Goal: Task Accomplishment & Management: Complete application form

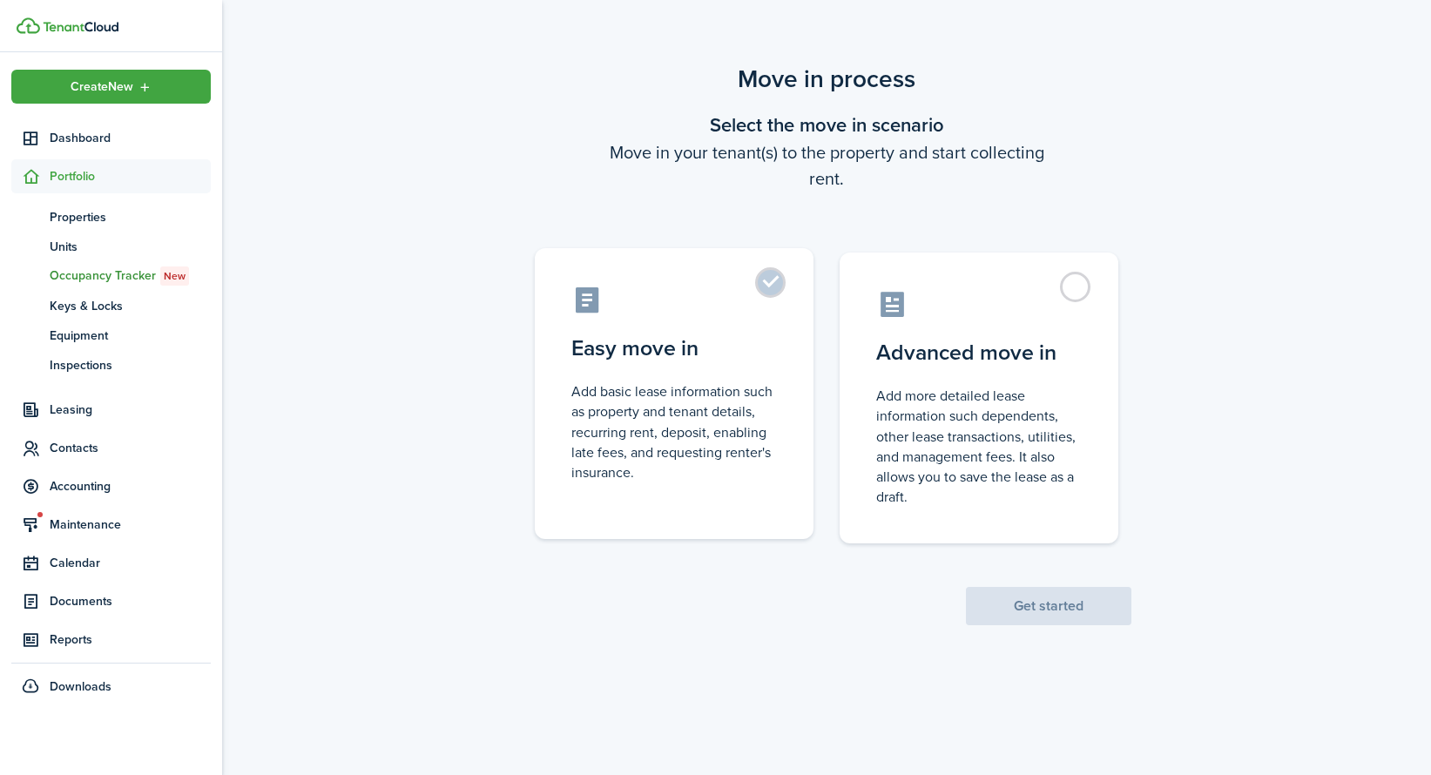
click at [746, 362] on control-radio-card-title "Easy move in" at bounding box center [674, 348] width 206 height 31
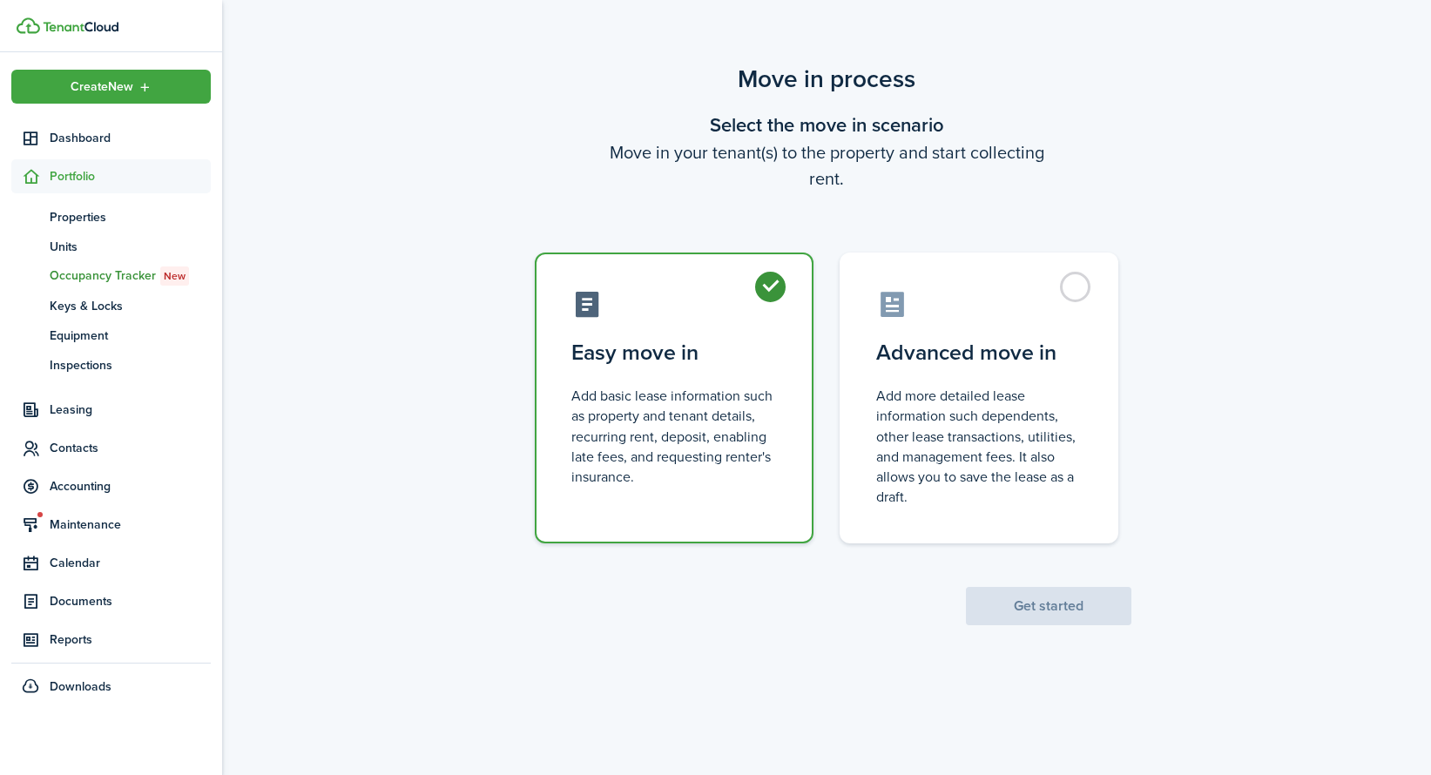
radio input "true"
click at [1014, 608] on button "Get started" at bounding box center [1049, 606] width 166 height 38
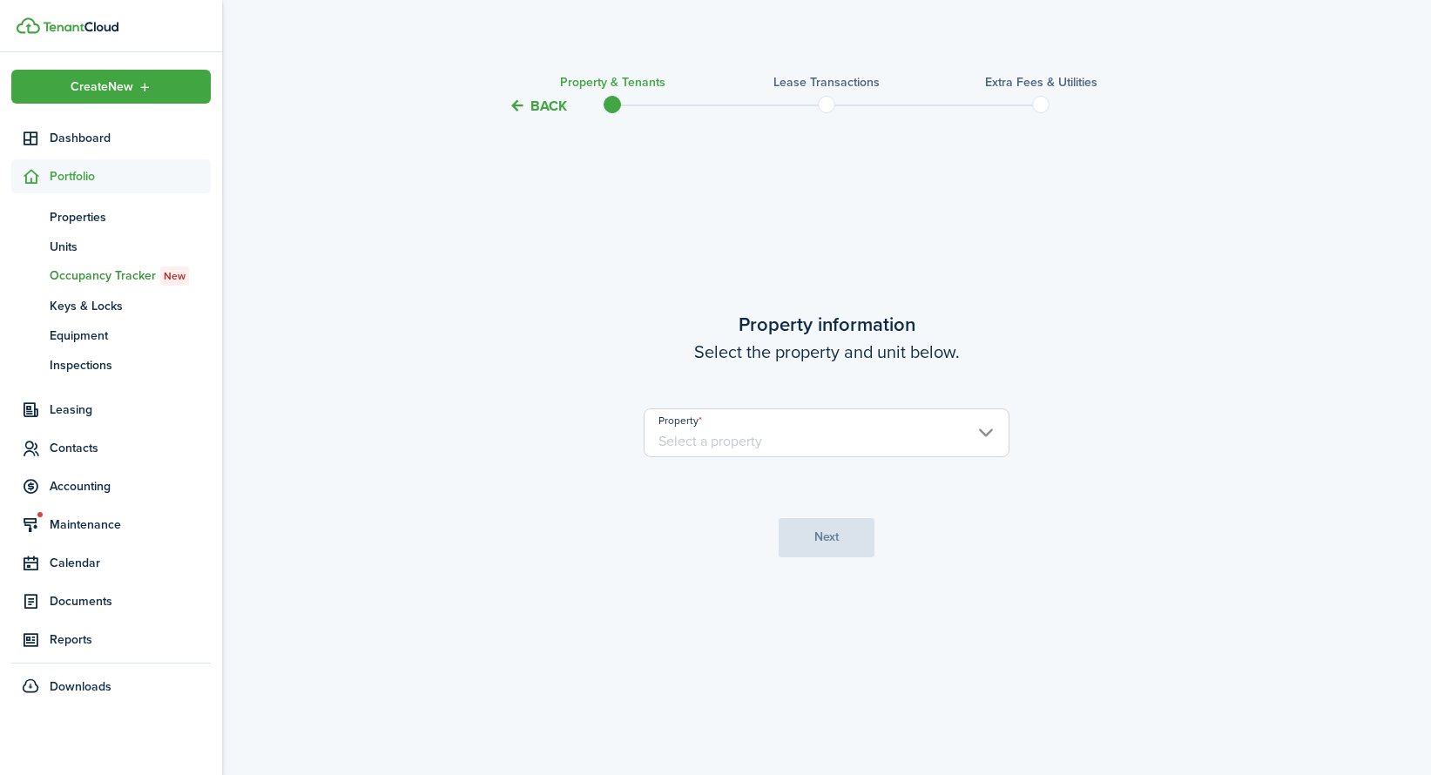
click at [701, 411] on input "Property" at bounding box center [827, 433] width 366 height 49
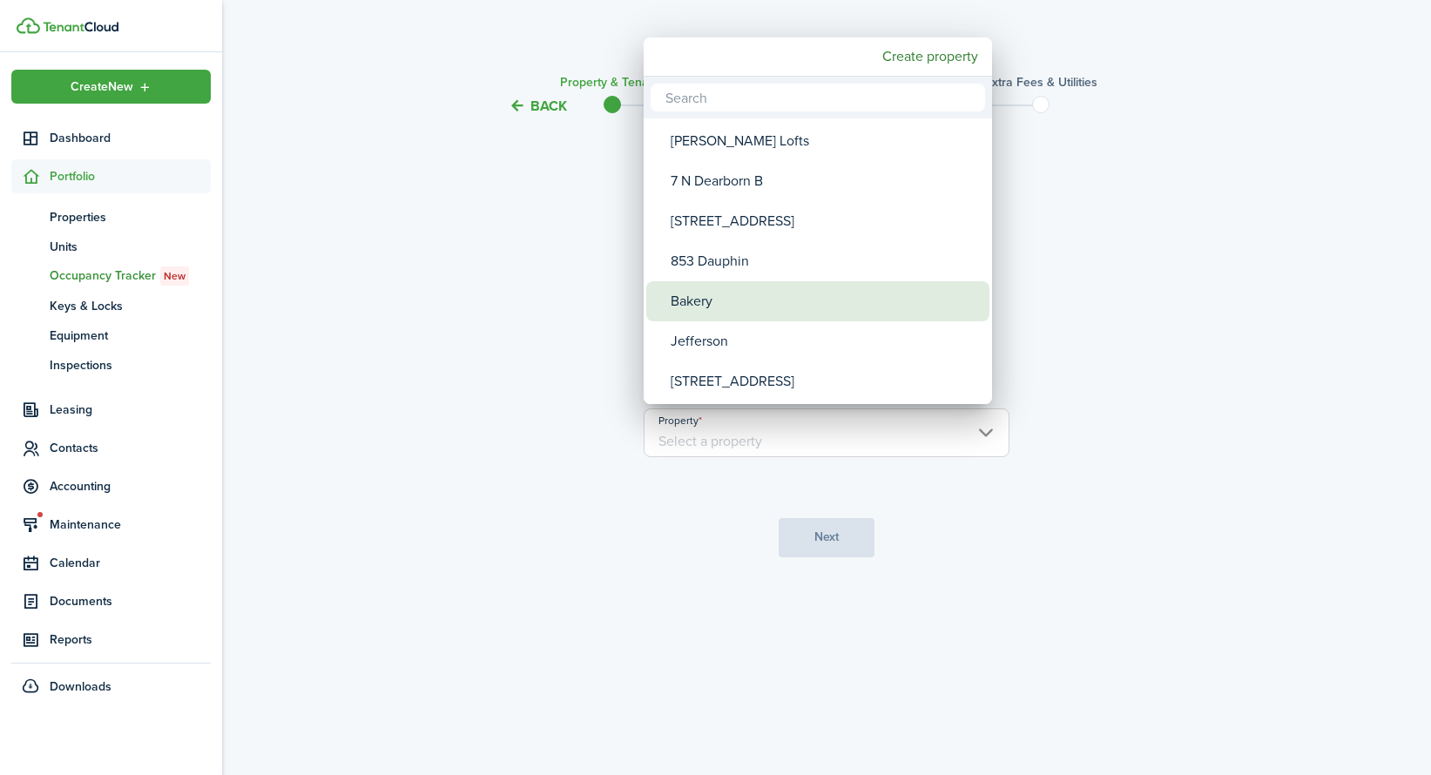
click at [736, 310] on div "Bakery" at bounding box center [825, 301] width 308 height 40
type input "Bakery"
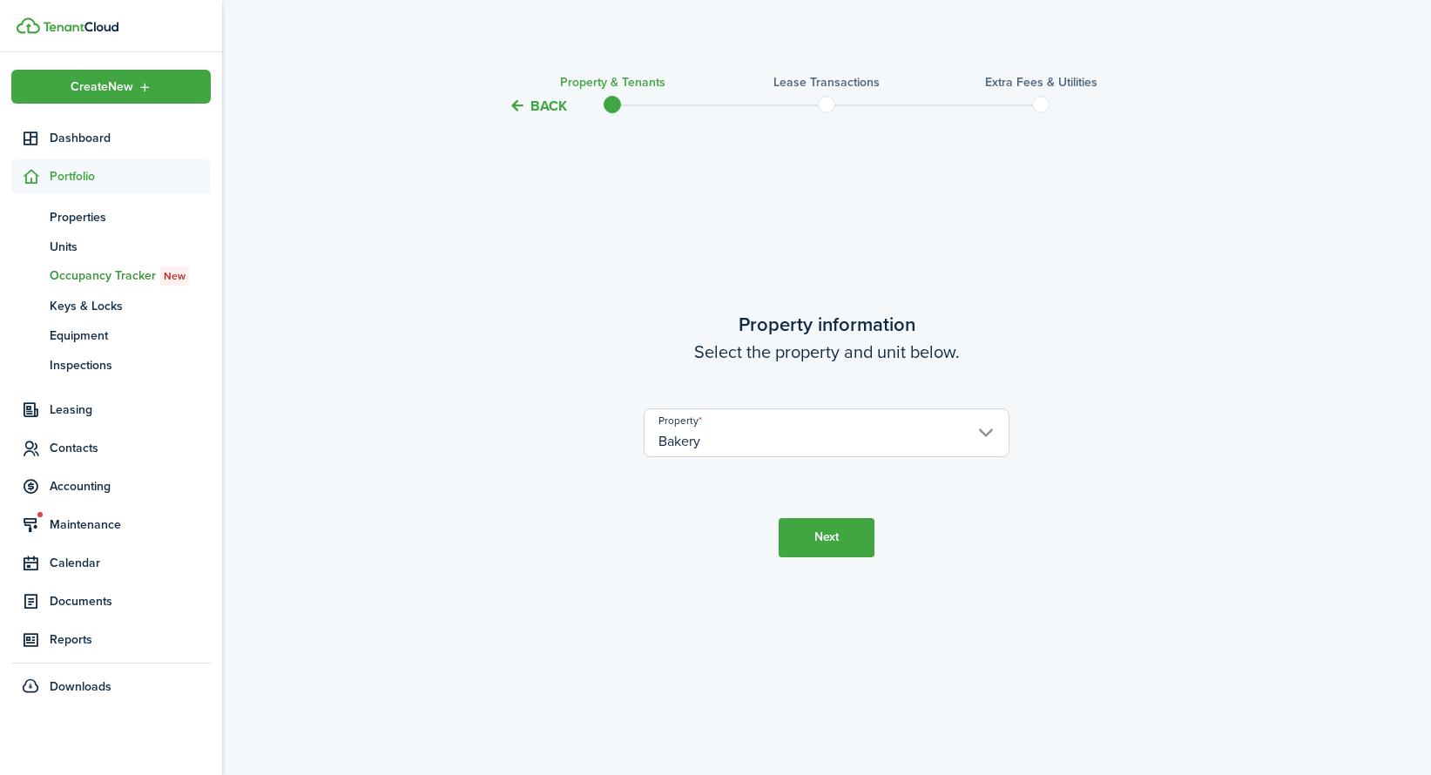
click at [806, 543] on button "Next" at bounding box center [827, 537] width 96 height 39
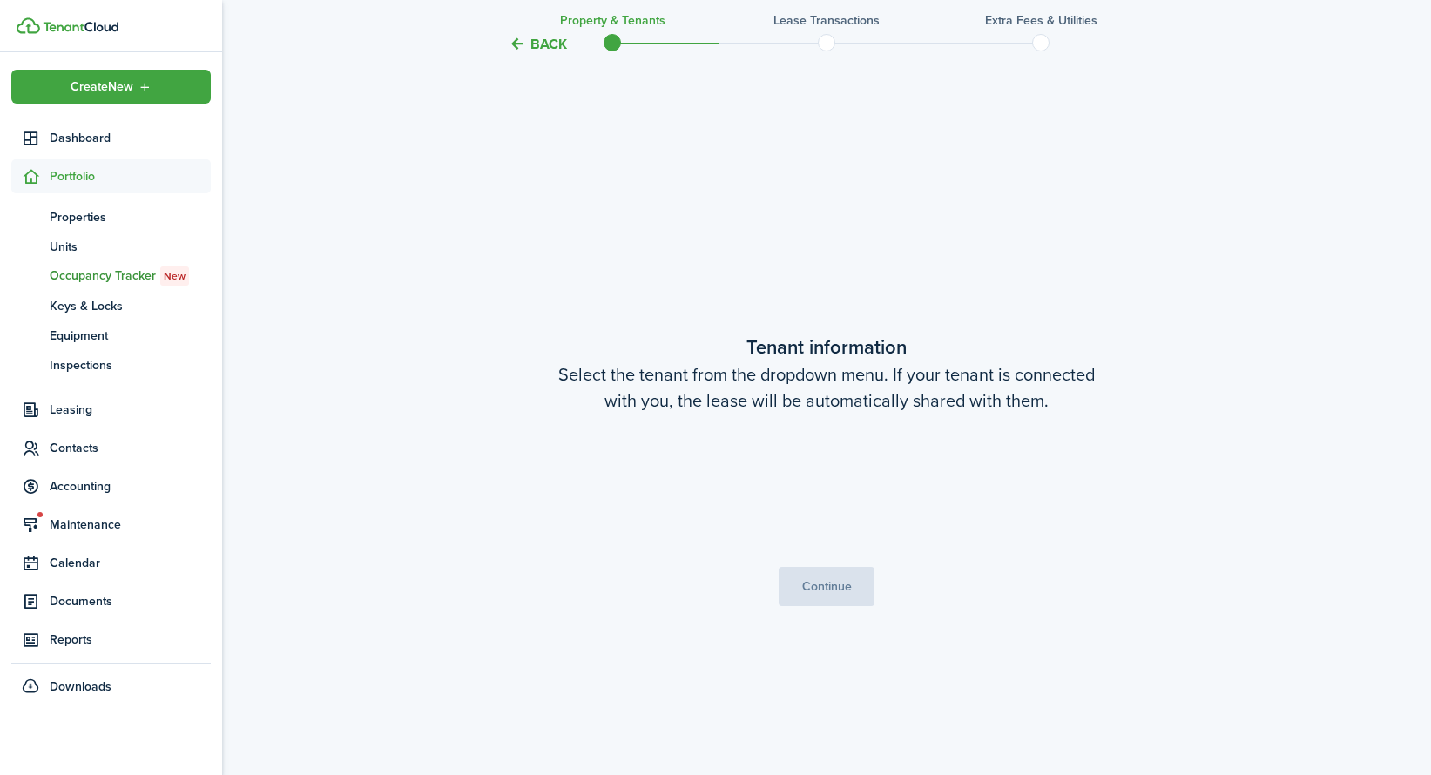
scroll to position [658, 0]
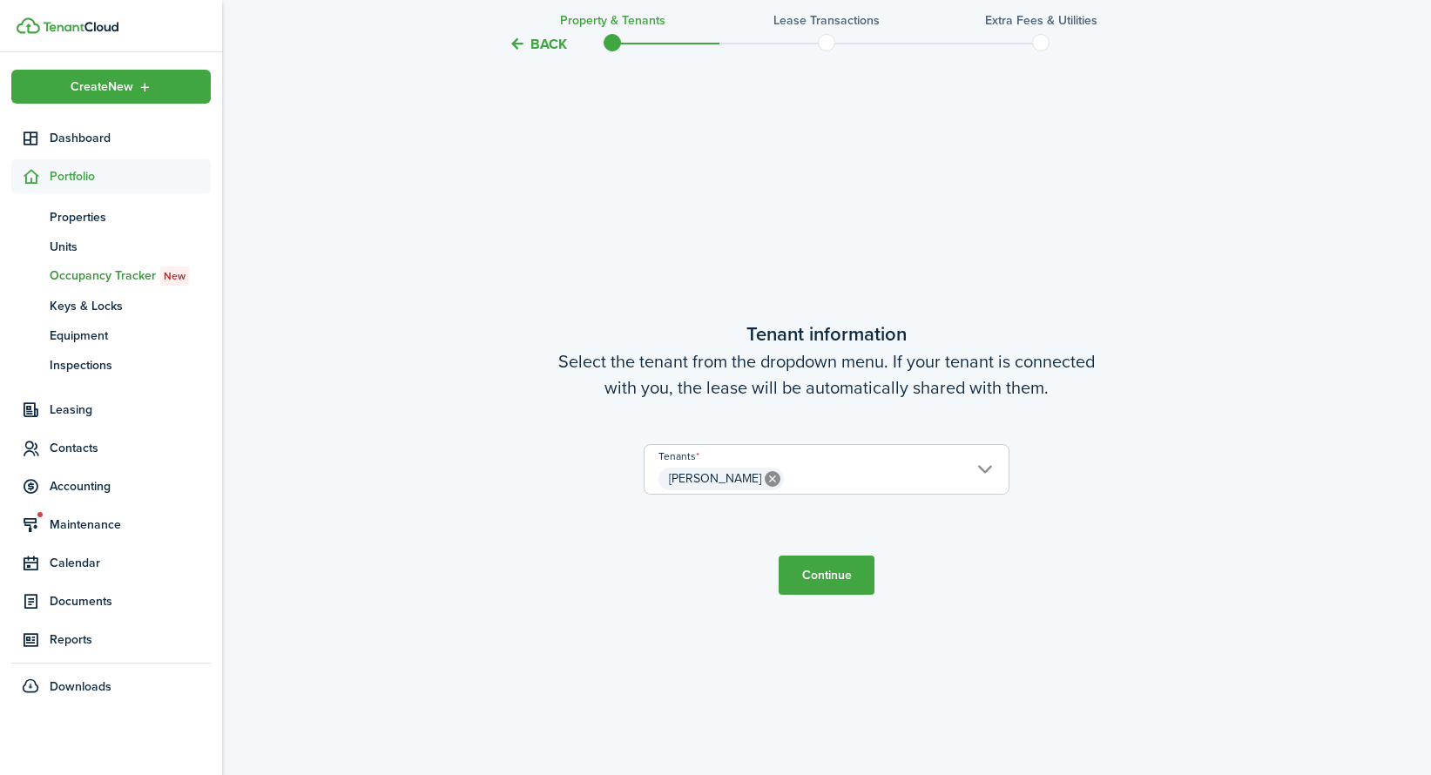
click at [784, 468] on span "[PERSON_NAME]" at bounding box center [827, 479] width 364 height 30
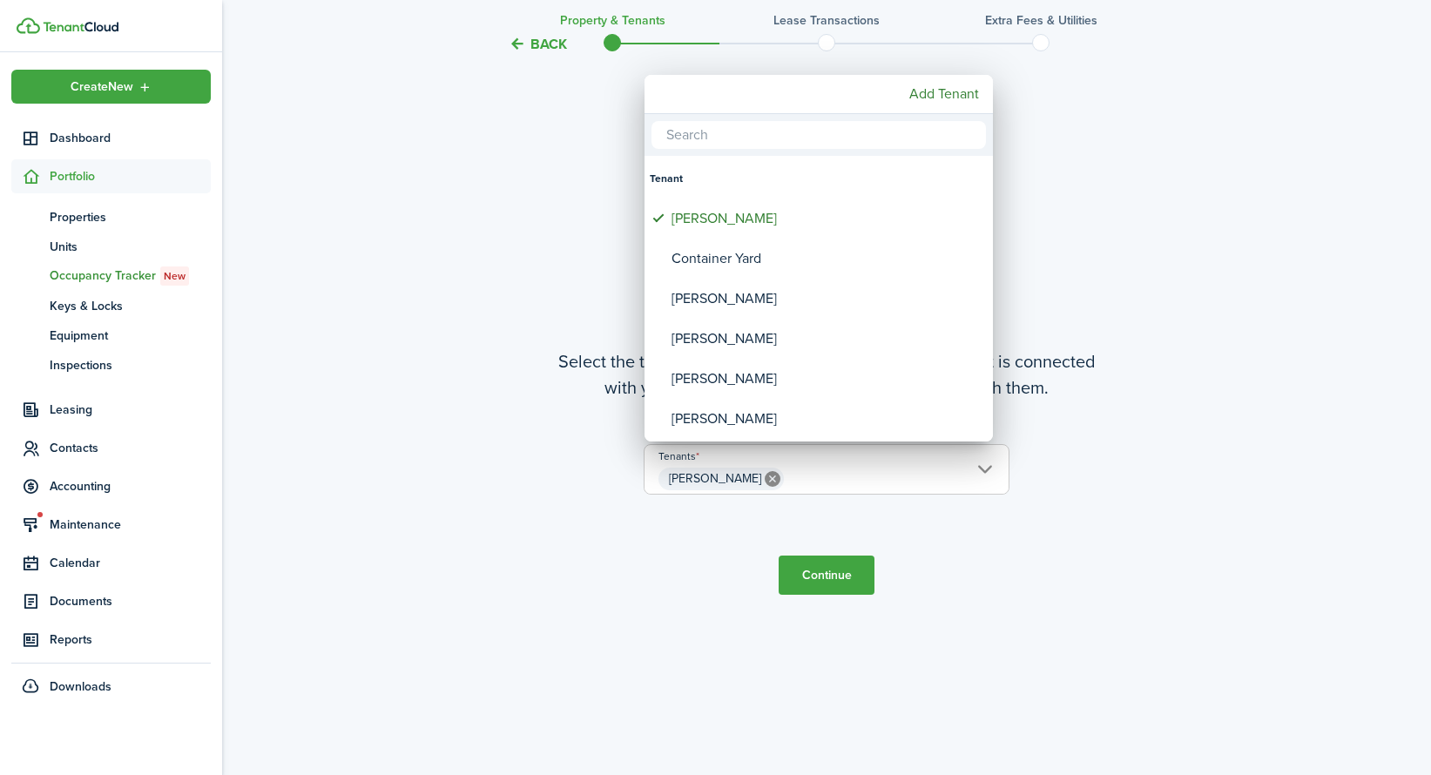
click at [811, 597] on div at bounding box center [716, 388] width 1710 height 1054
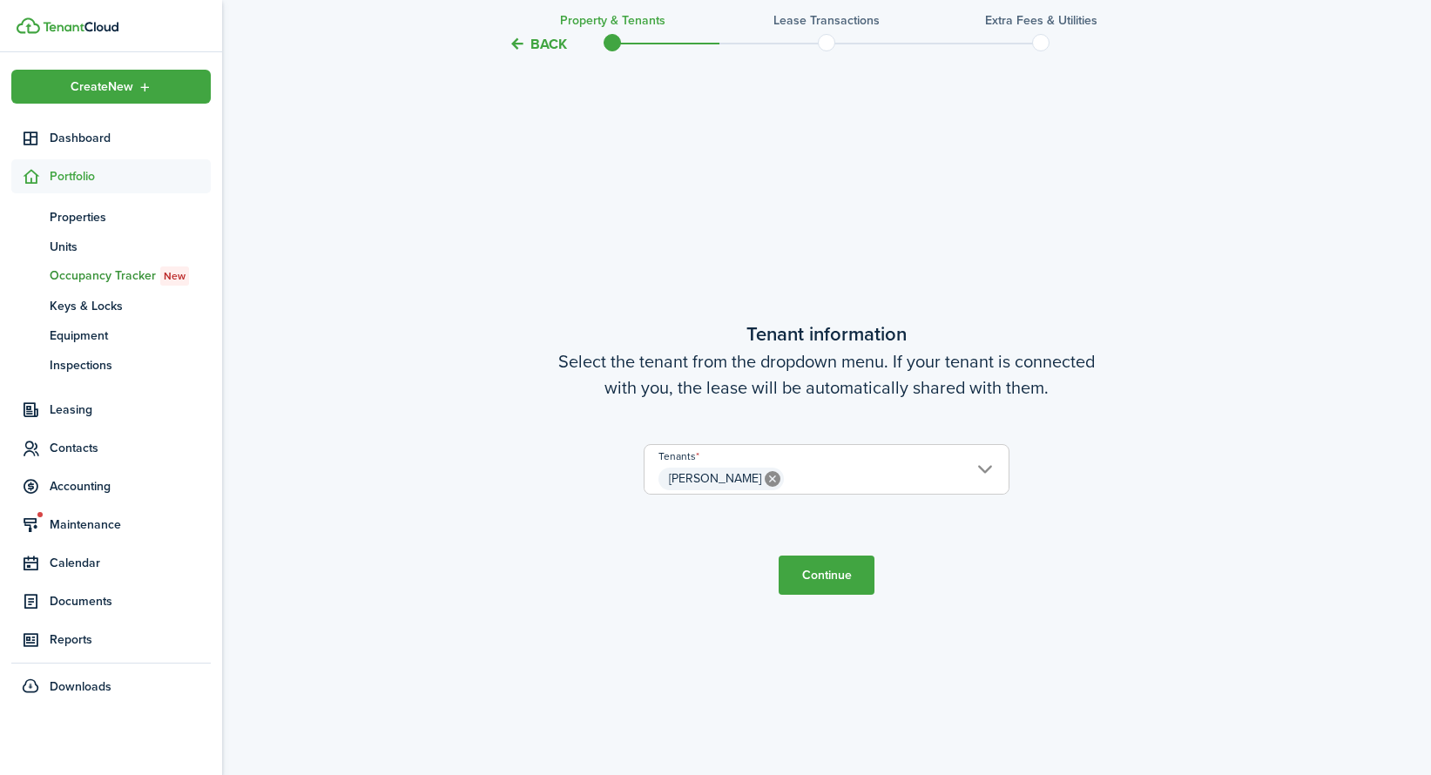
click at [811, 587] on button "Continue" at bounding box center [827, 575] width 96 height 39
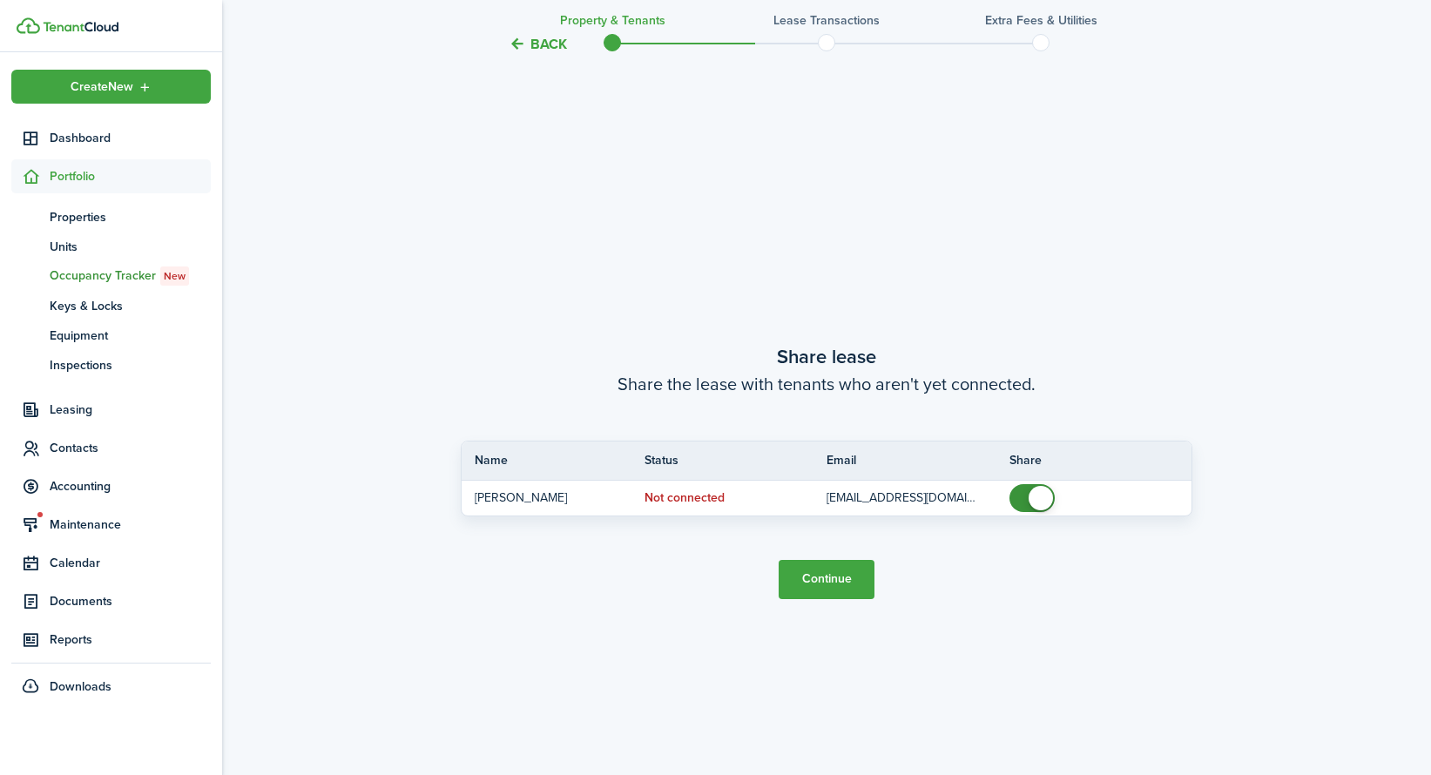
scroll to position [1433, 0]
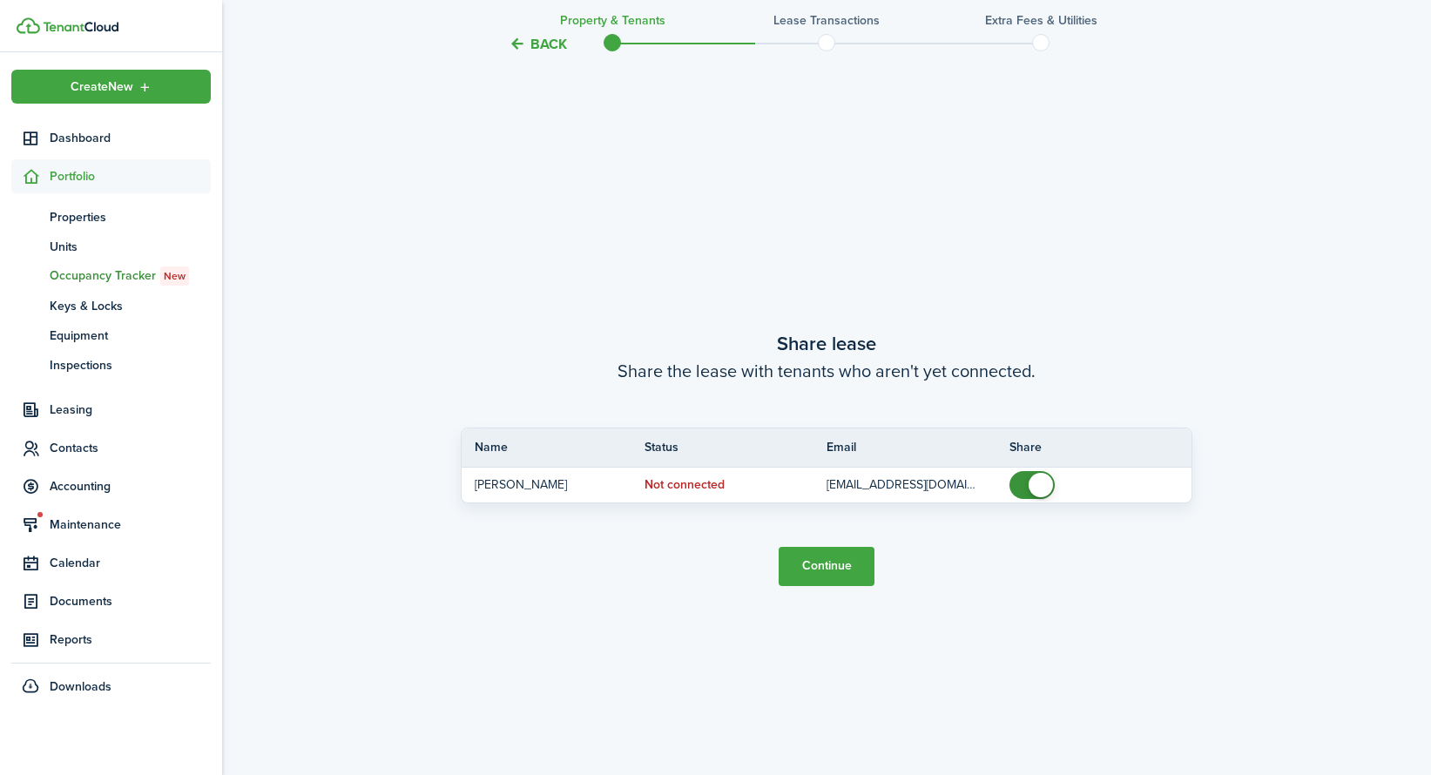
click at [785, 561] on button "Continue" at bounding box center [827, 566] width 96 height 39
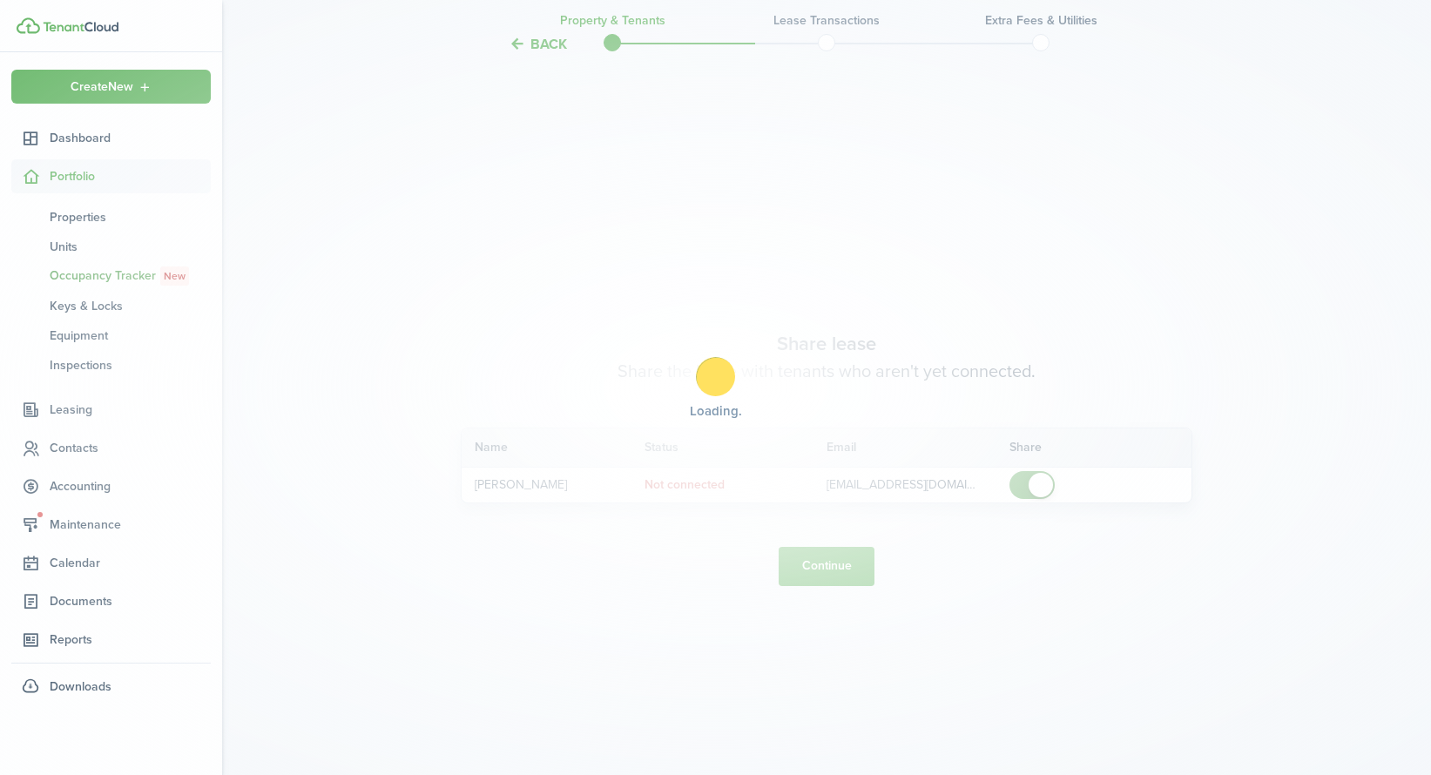
click at [819, 584] on div "Loading" at bounding box center [715, 387] width 1431 height 775
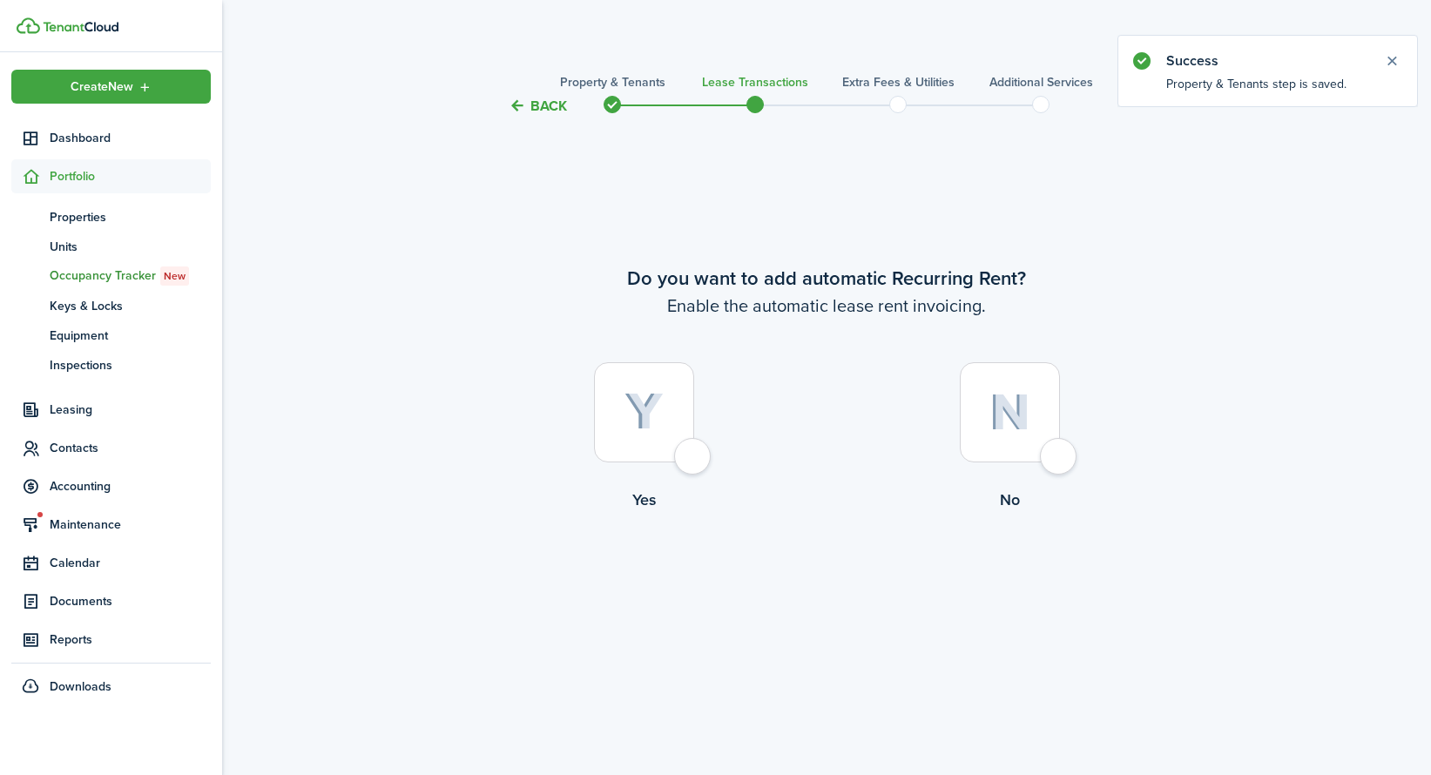
click at [661, 406] on img at bounding box center [644, 412] width 39 height 38
radio input "true"
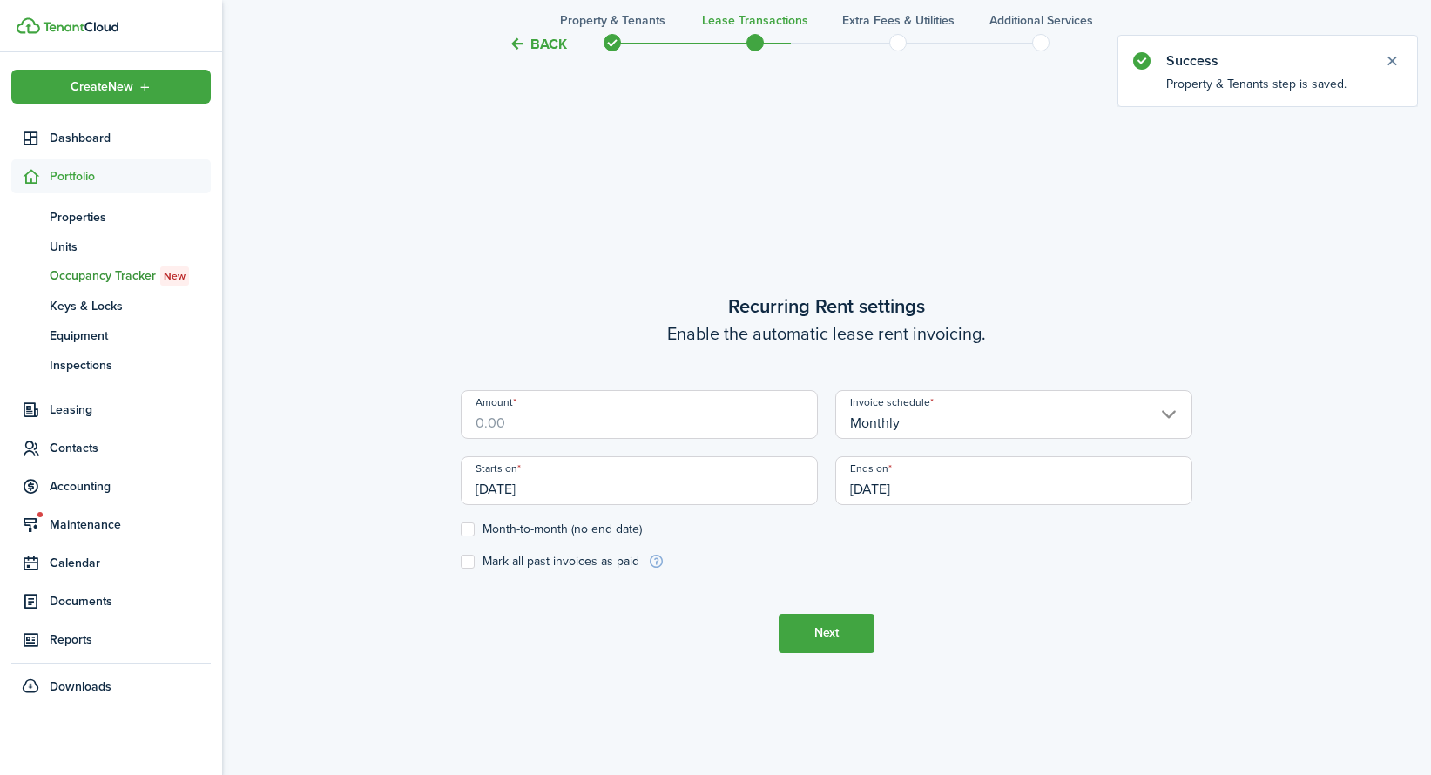
scroll to position [658, 0]
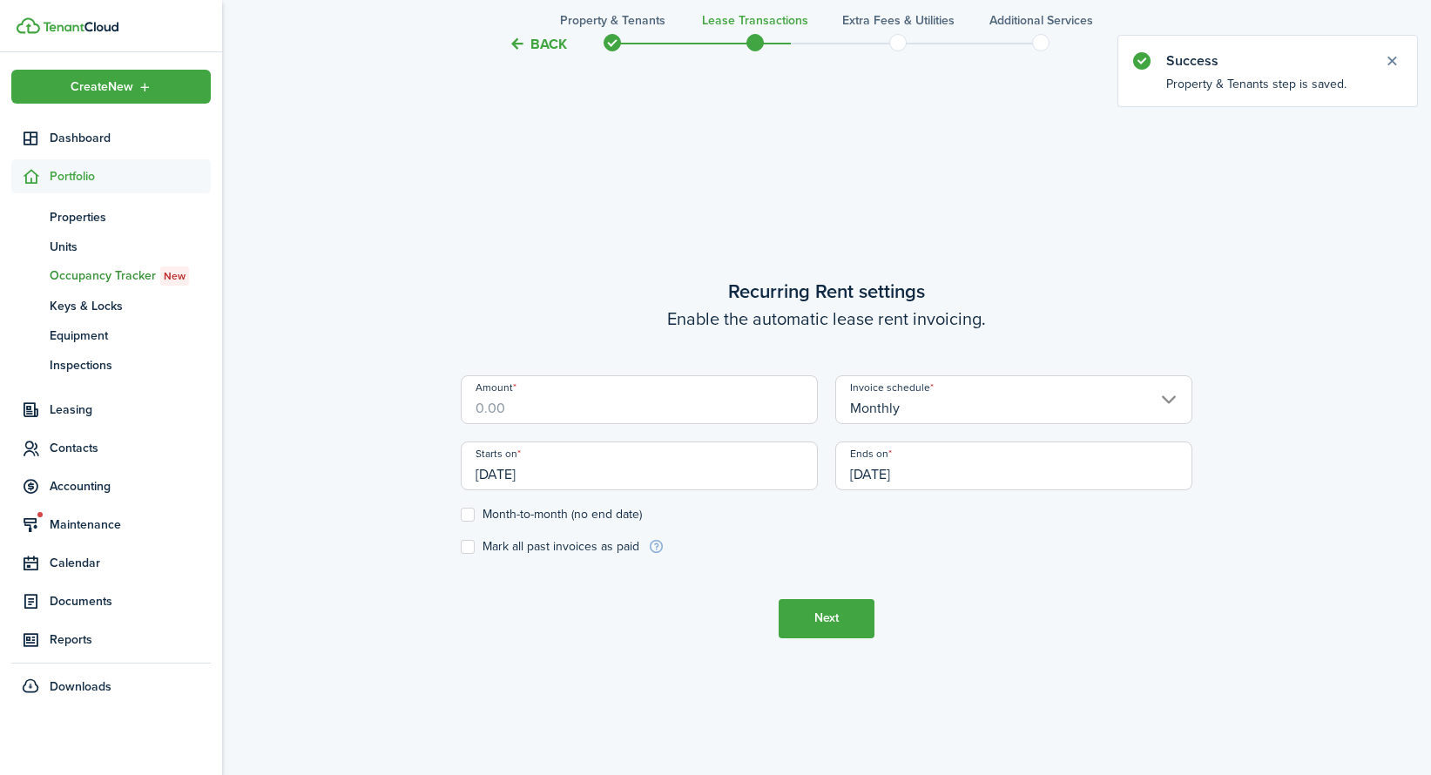
click at [740, 396] on input "Amount" at bounding box center [639, 399] width 357 height 49
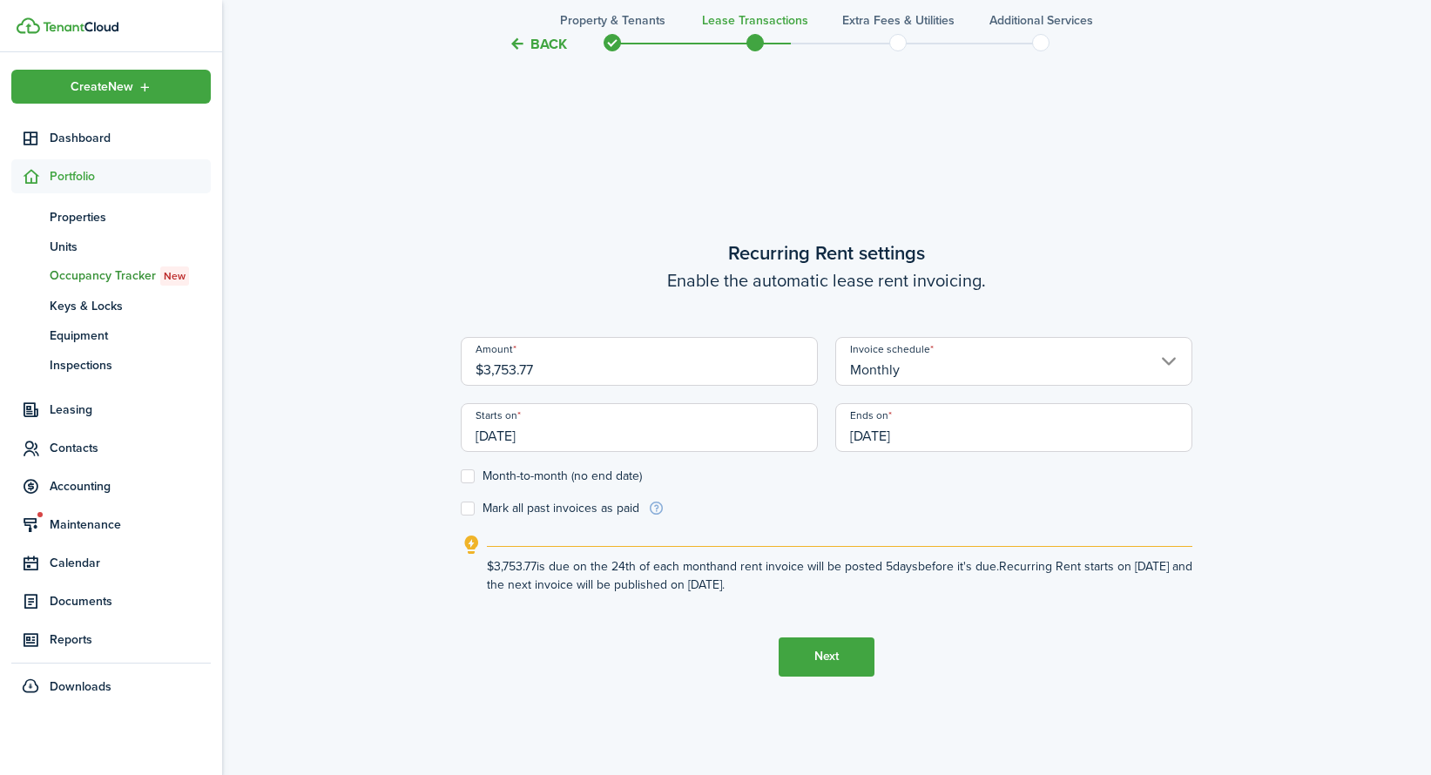
type input "$3,753.77"
click at [562, 470] on label "Month-to-month (no end date)" at bounding box center [551, 477] width 181 height 14
click at [461, 476] on input "Month-to-month (no end date)" at bounding box center [460, 476] width 1 height 1
checkbox input "true"
click at [815, 671] on button "Next" at bounding box center [827, 657] width 96 height 39
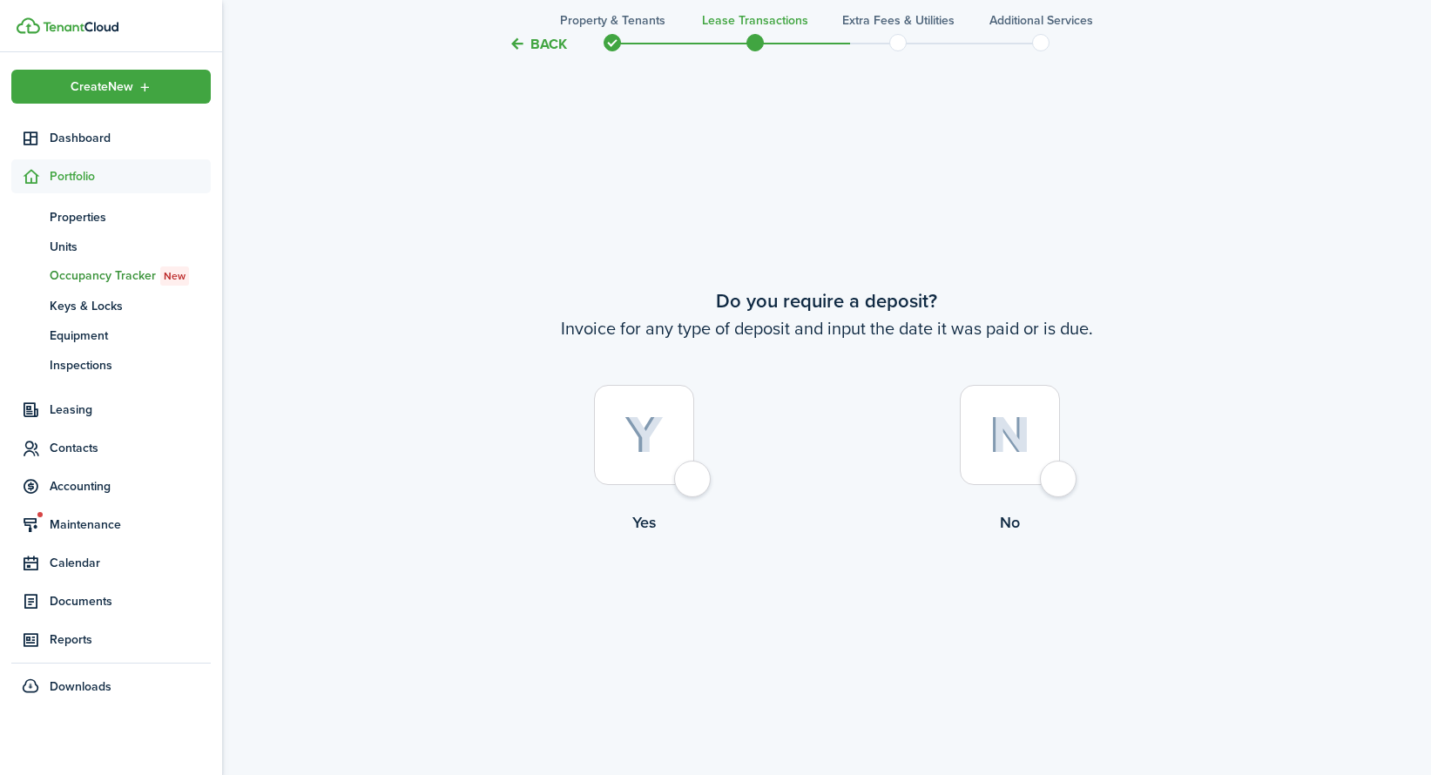
scroll to position [1433, 0]
click at [1018, 450] on img at bounding box center [1010, 435] width 41 height 37
radio input "true"
click at [801, 607] on button "Continue" at bounding box center [827, 607] width 96 height 39
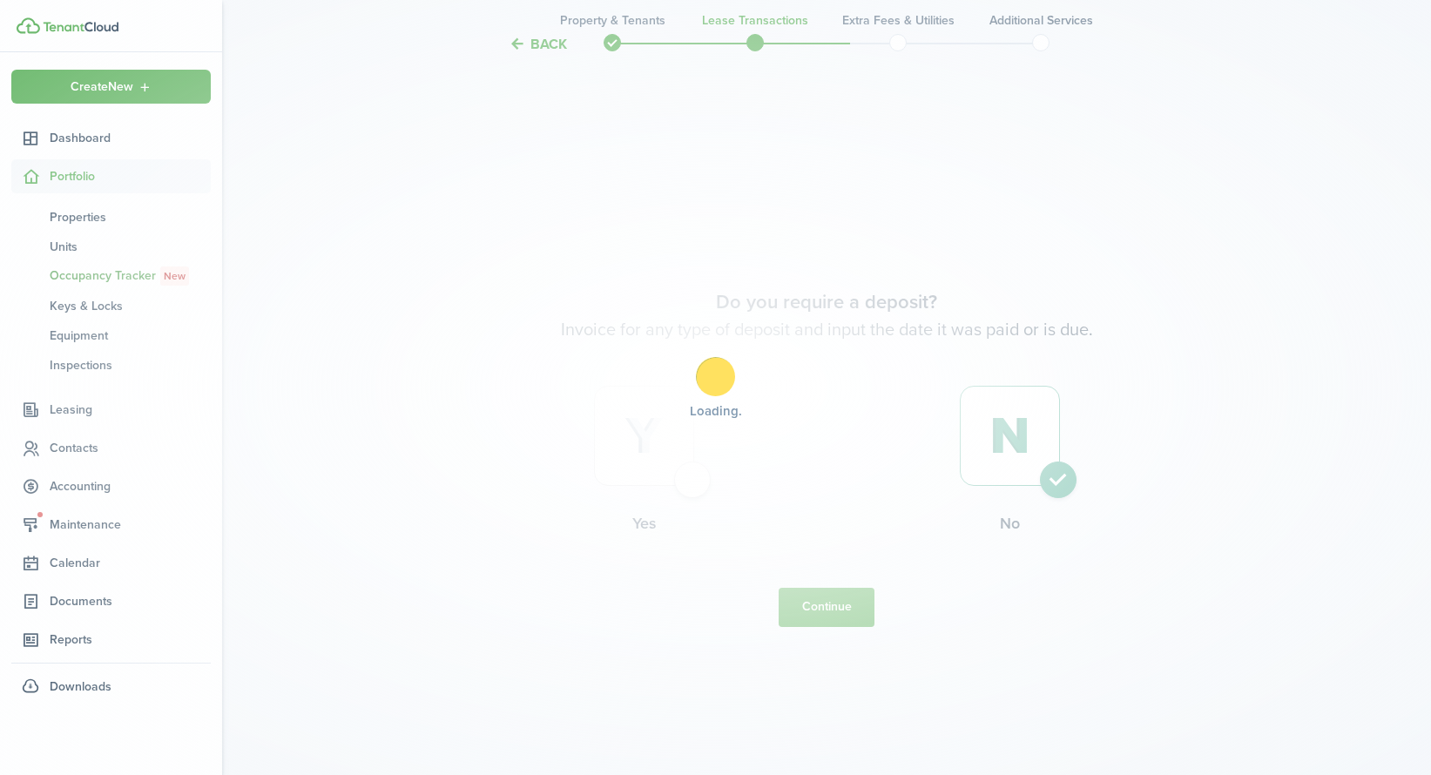
scroll to position [0, 0]
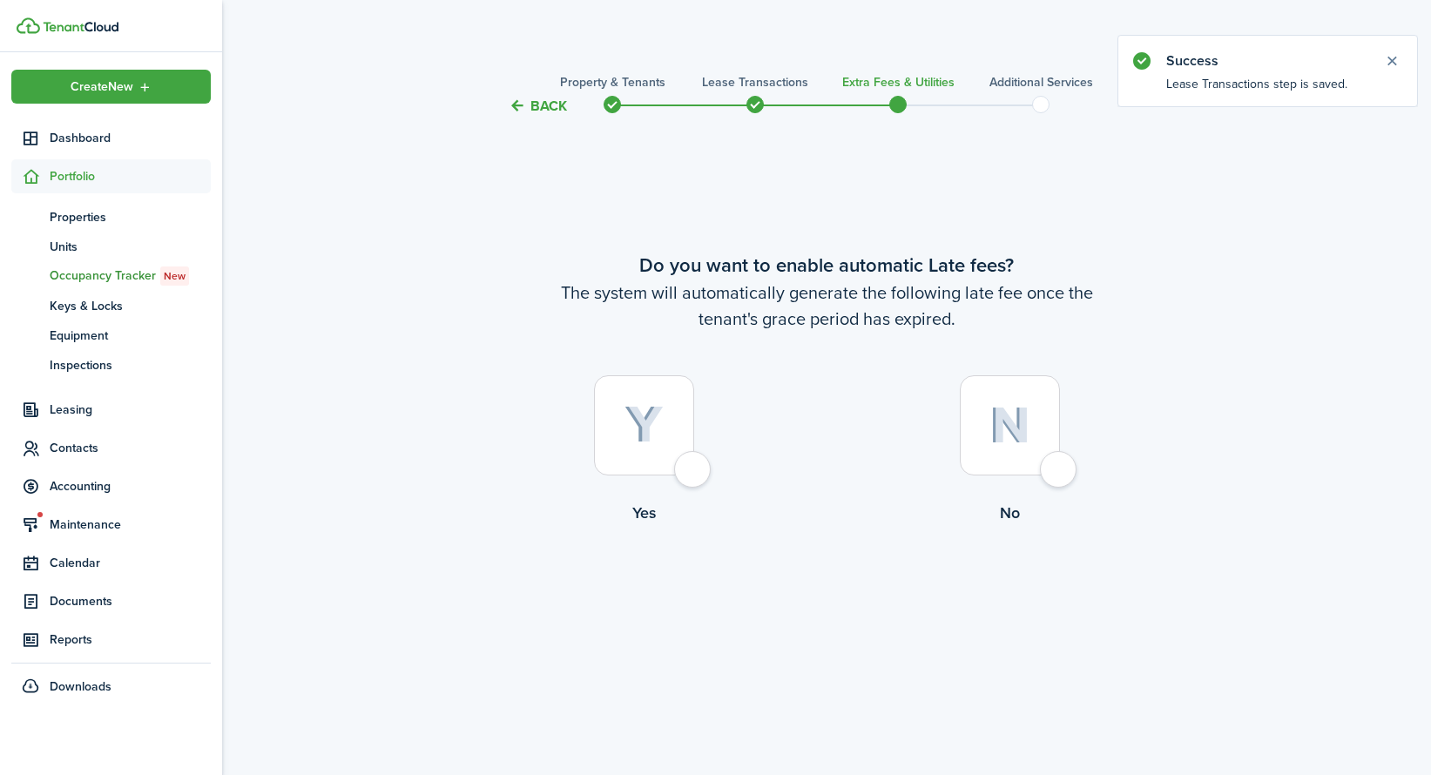
click at [619, 442] on div at bounding box center [644, 425] width 100 height 100
radio input "true"
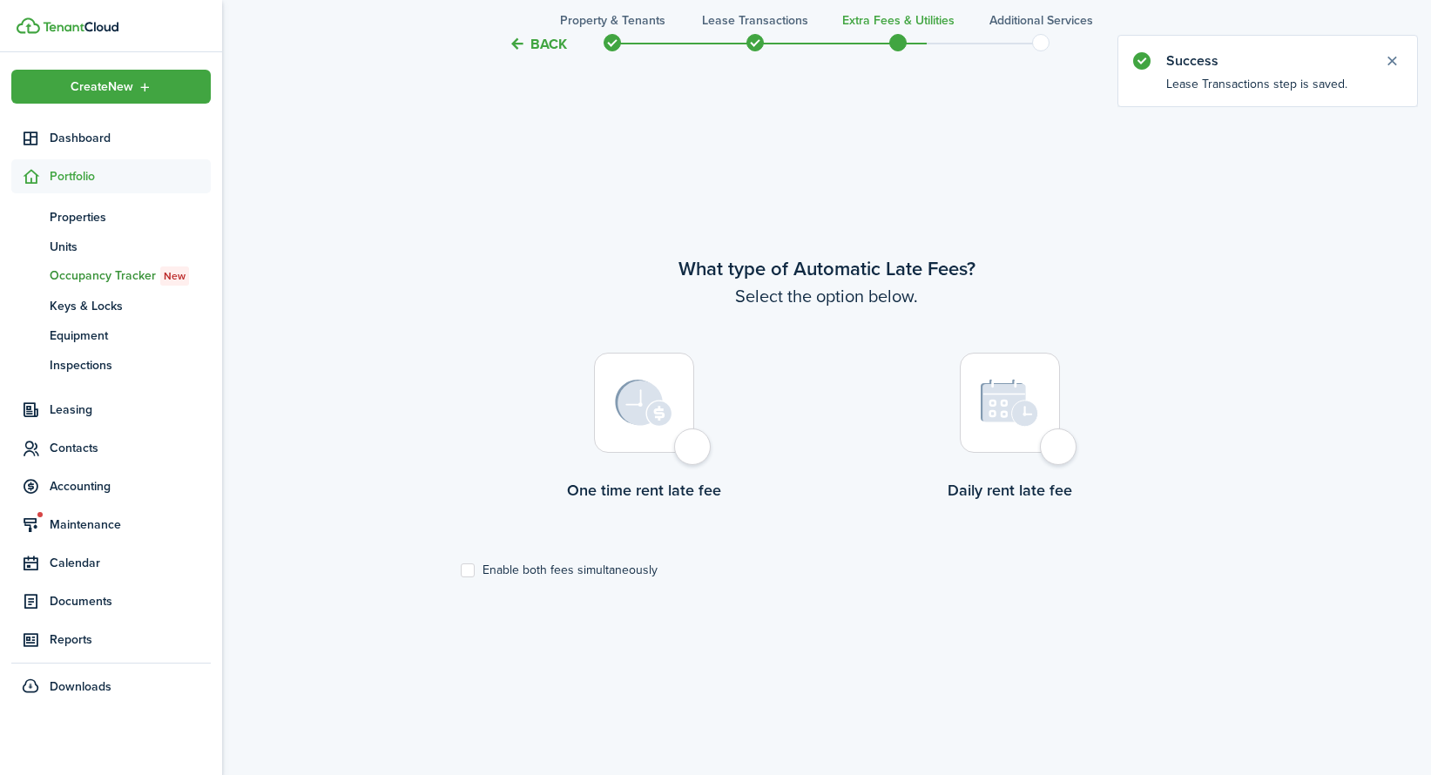
click at [688, 474] on label "One time rent late fee" at bounding box center [644, 432] width 366 height 158
radio input "true"
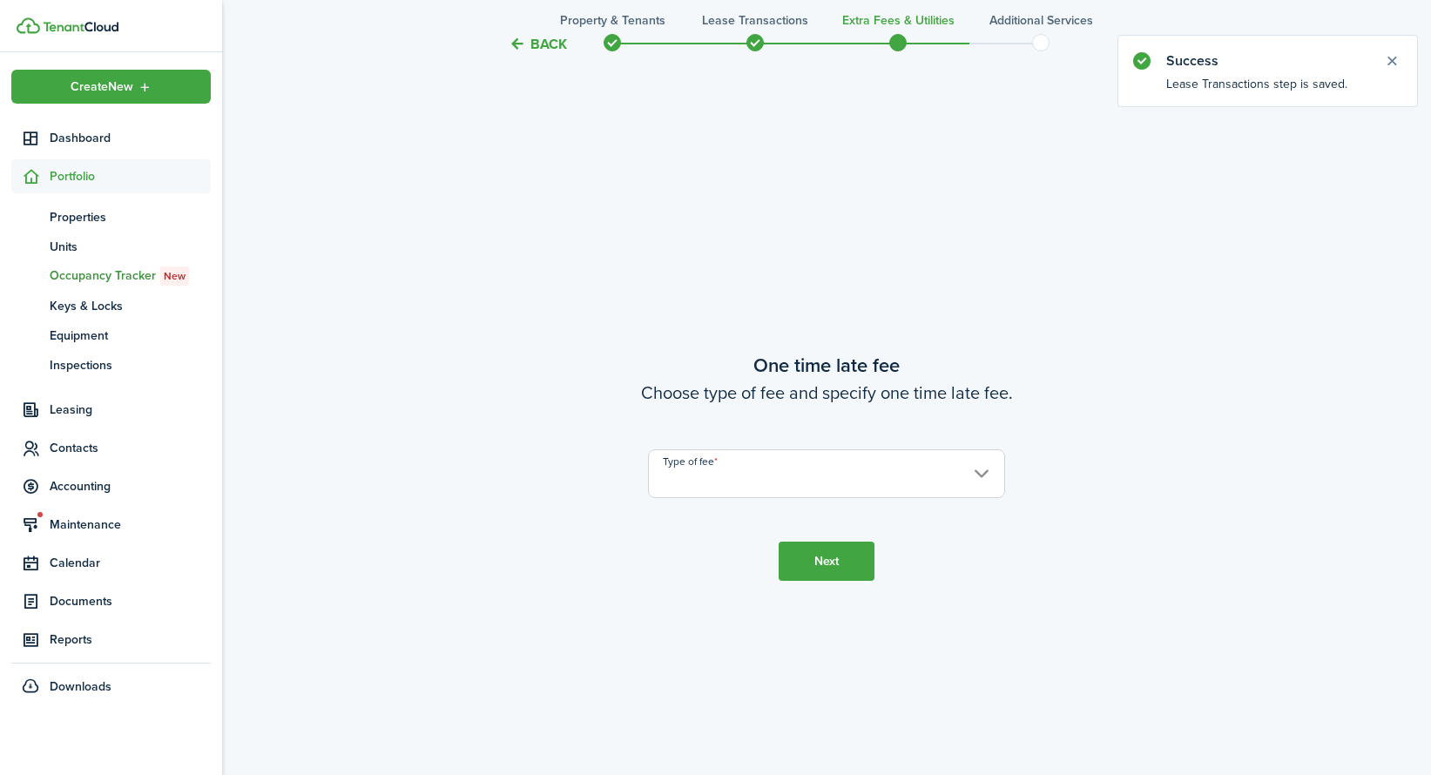
scroll to position [1433, 0]
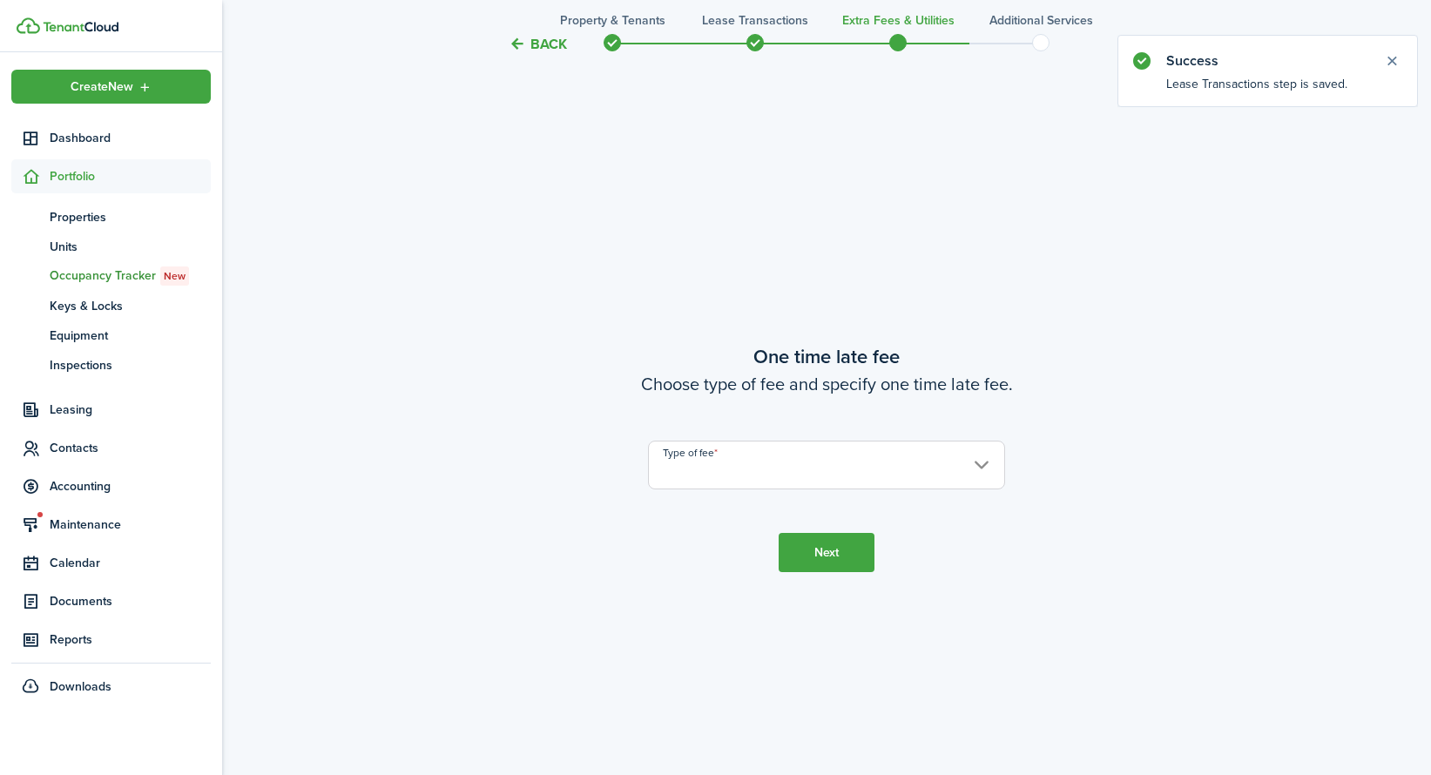
click at [827, 447] on input "Type of fee" at bounding box center [826, 465] width 357 height 49
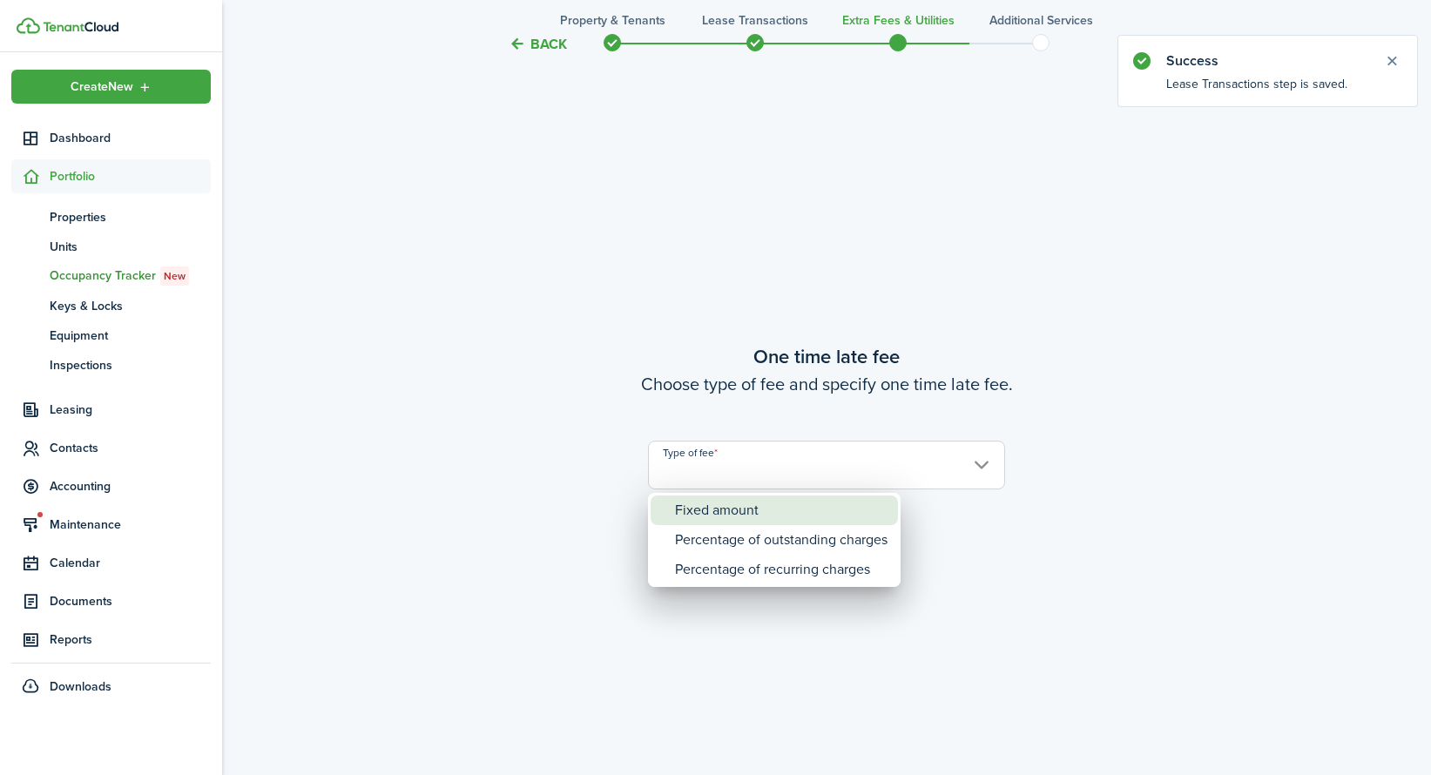
drag, startPoint x: 791, startPoint y: 524, endPoint x: 791, endPoint y: 541, distance: 16.6
click at [791, 525] on div "Fixed amount" at bounding box center [781, 511] width 213 height 30
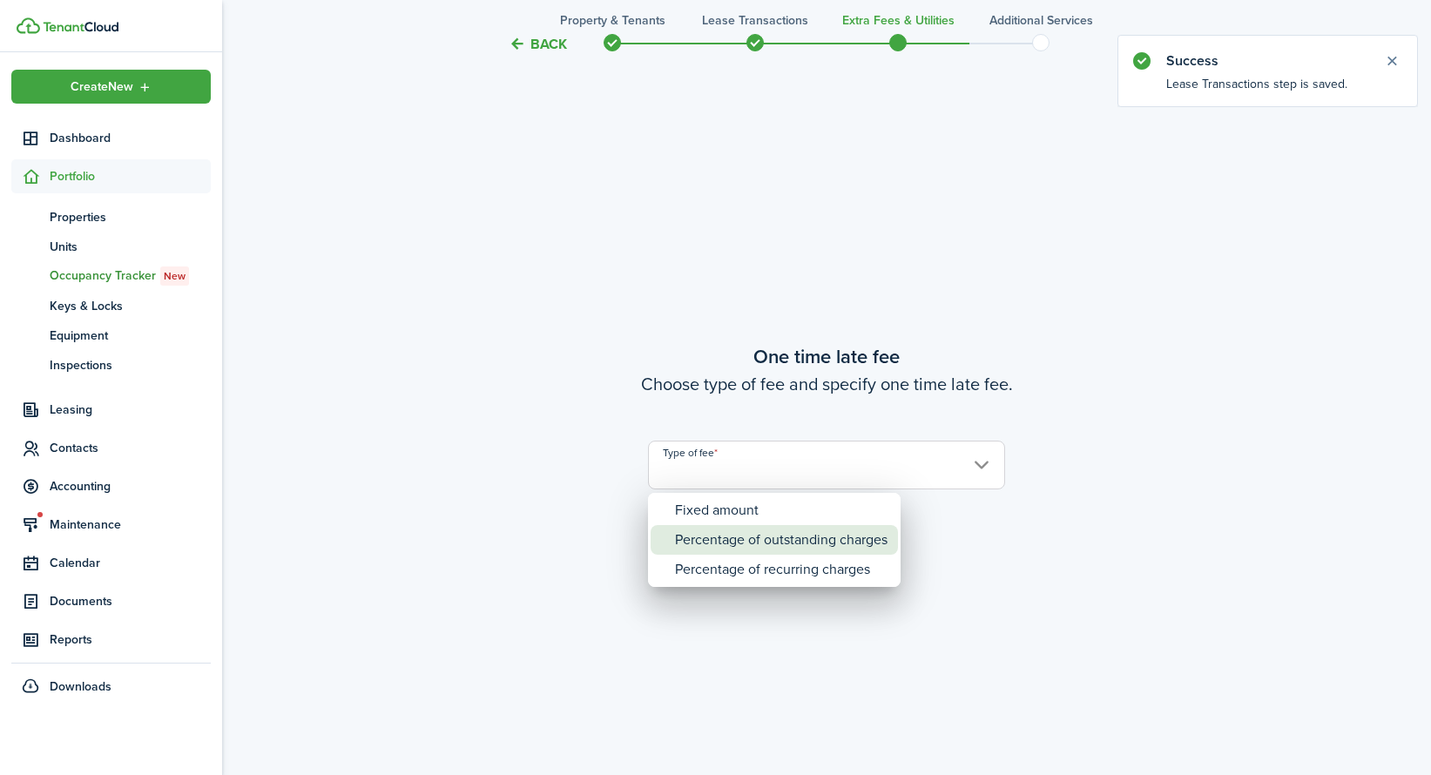
click at [792, 543] on div "Percentage of outstanding charges" at bounding box center [781, 540] width 213 height 30
type input "Percentage of outstanding charges"
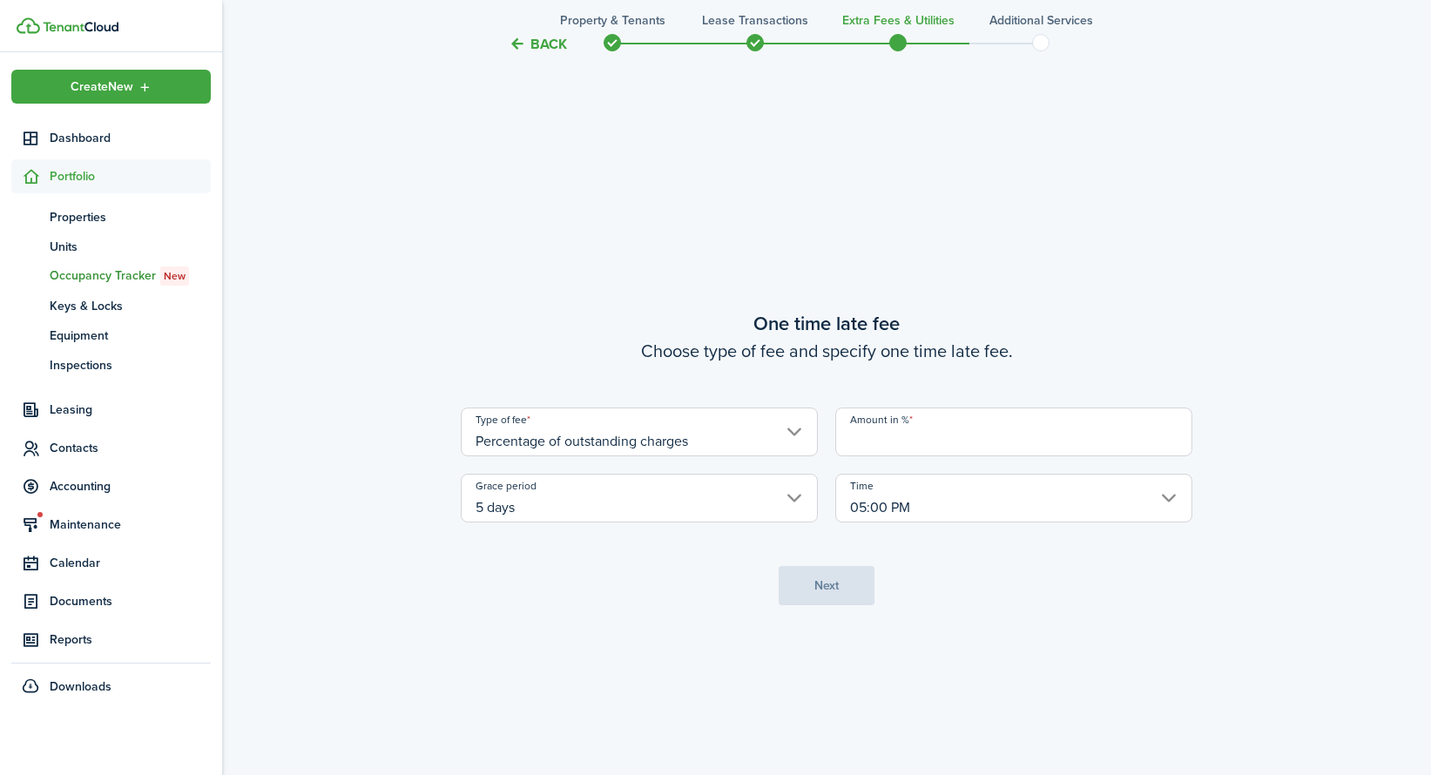
click at [925, 436] on input "Amount in %" at bounding box center [1013, 432] width 357 height 49
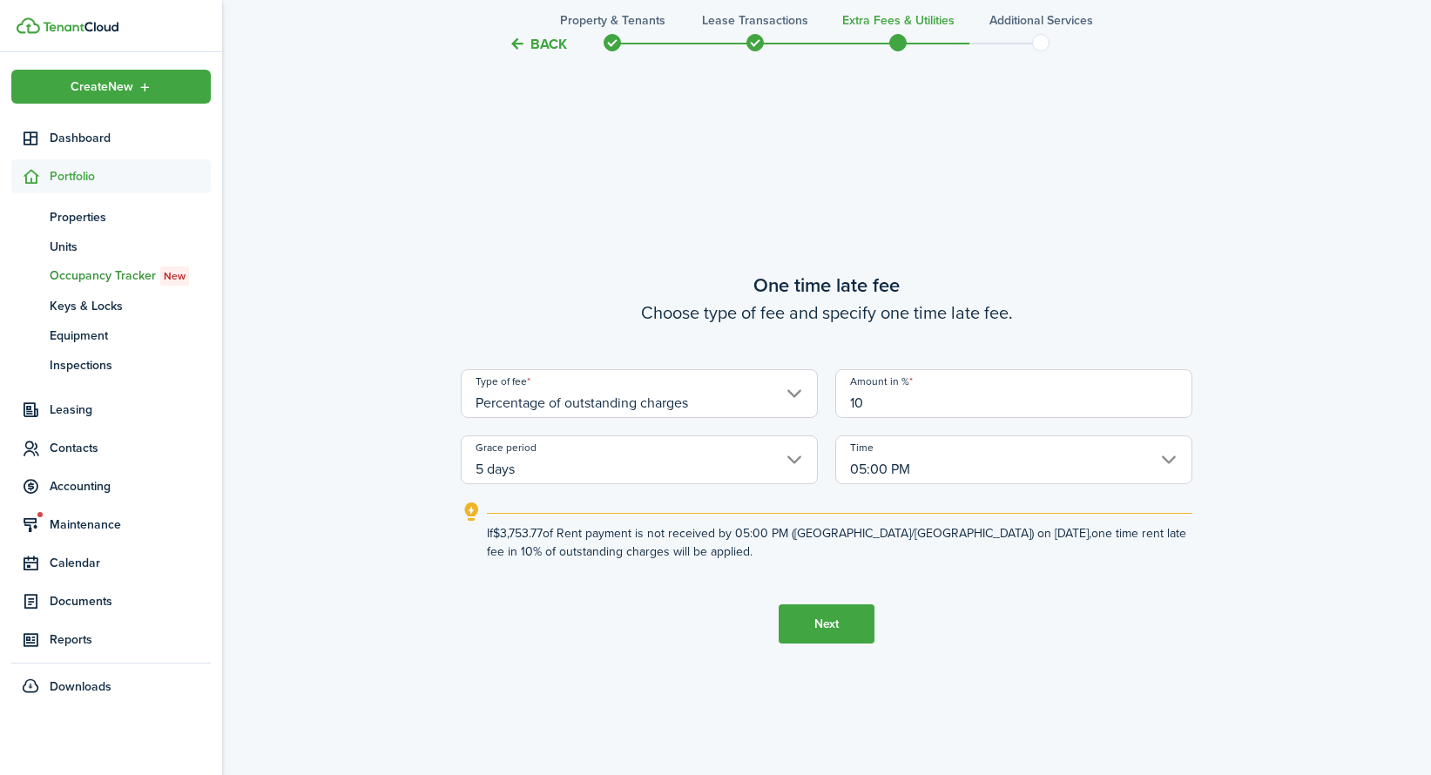
type input "10"
click at [856, 618] on button "Next" at bounding box center [827, 624] width 96 height 39
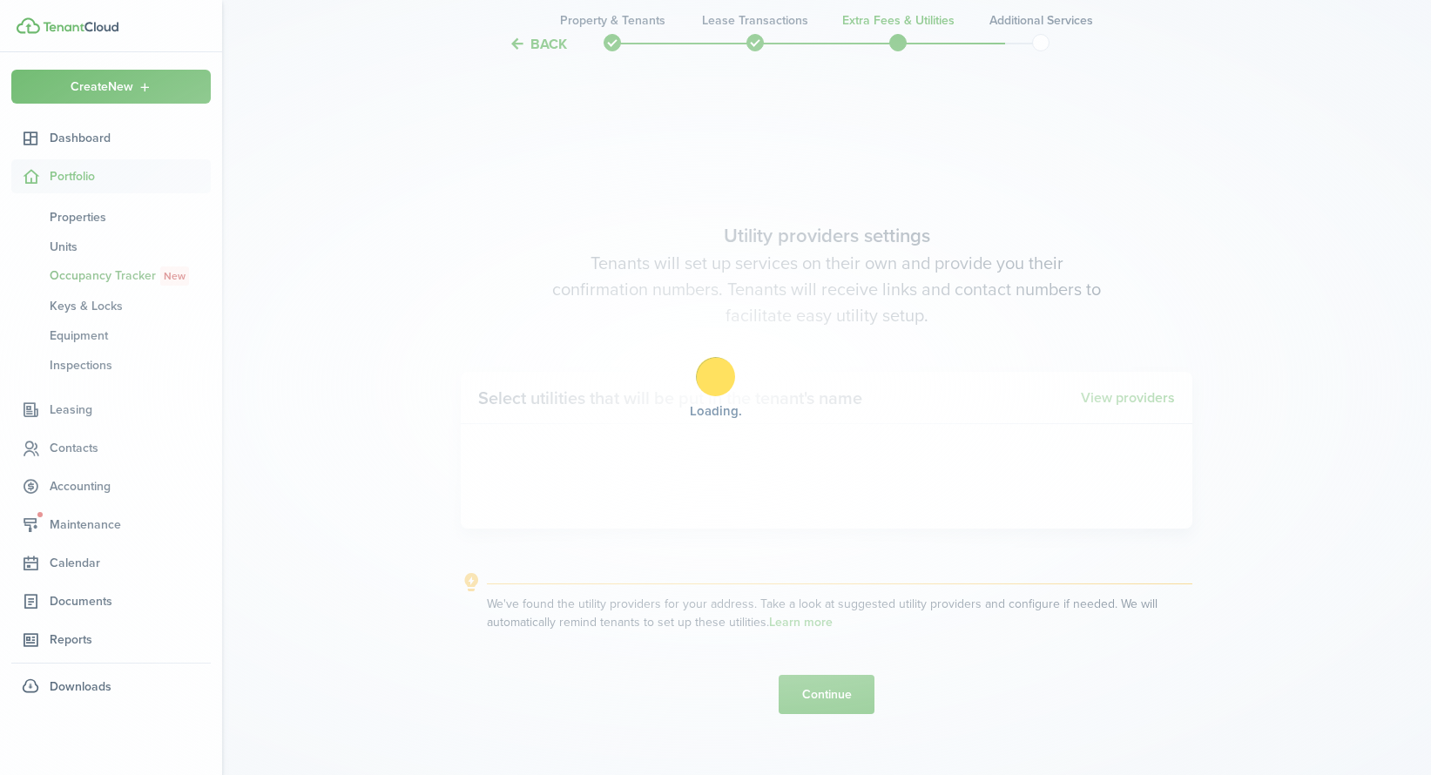
scroll to position [2208, 0]
click at [802, 691] on div "Loading" at bounding box center [715, 387] width 1431 height 775
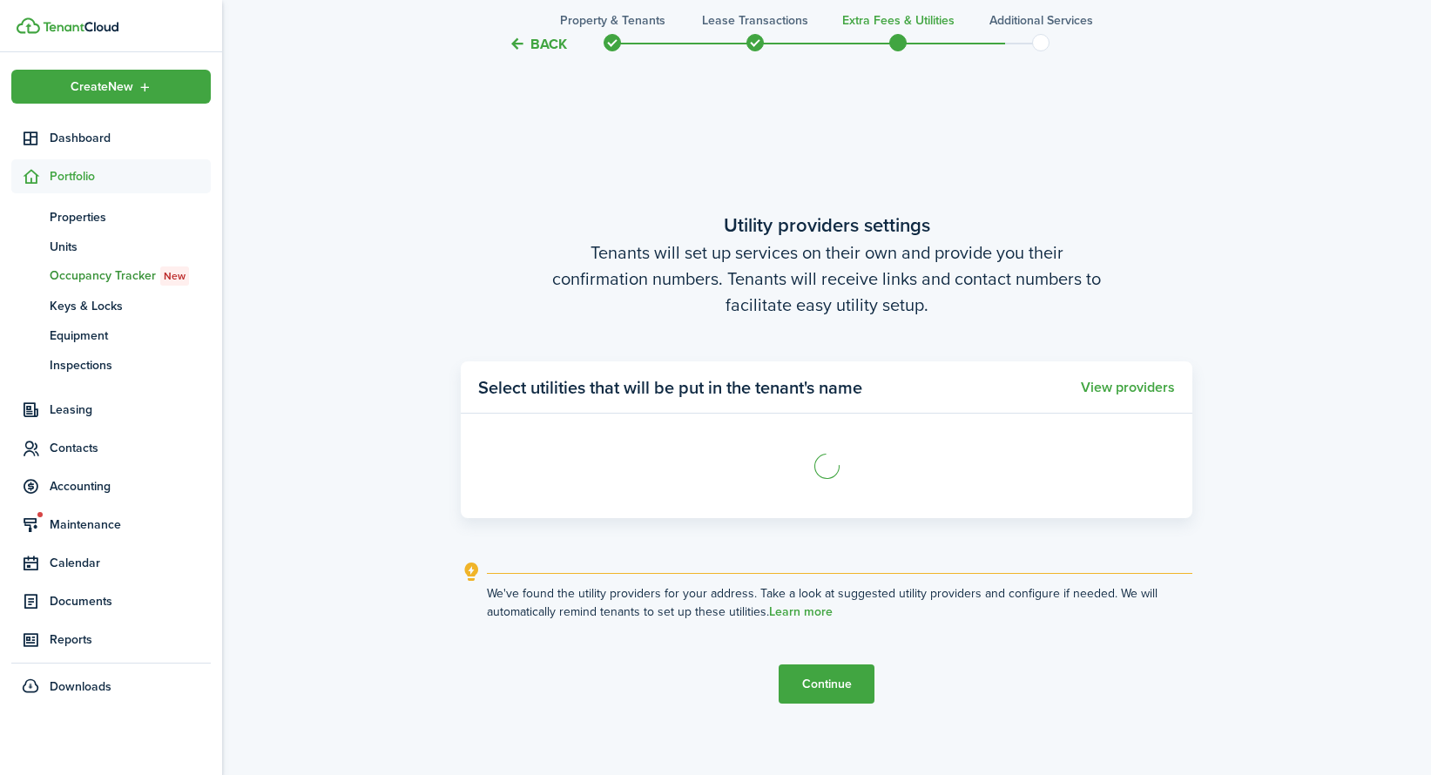
click at [807, 691] on button "Continue" at bounding box center [827, 684] width 96 height 39
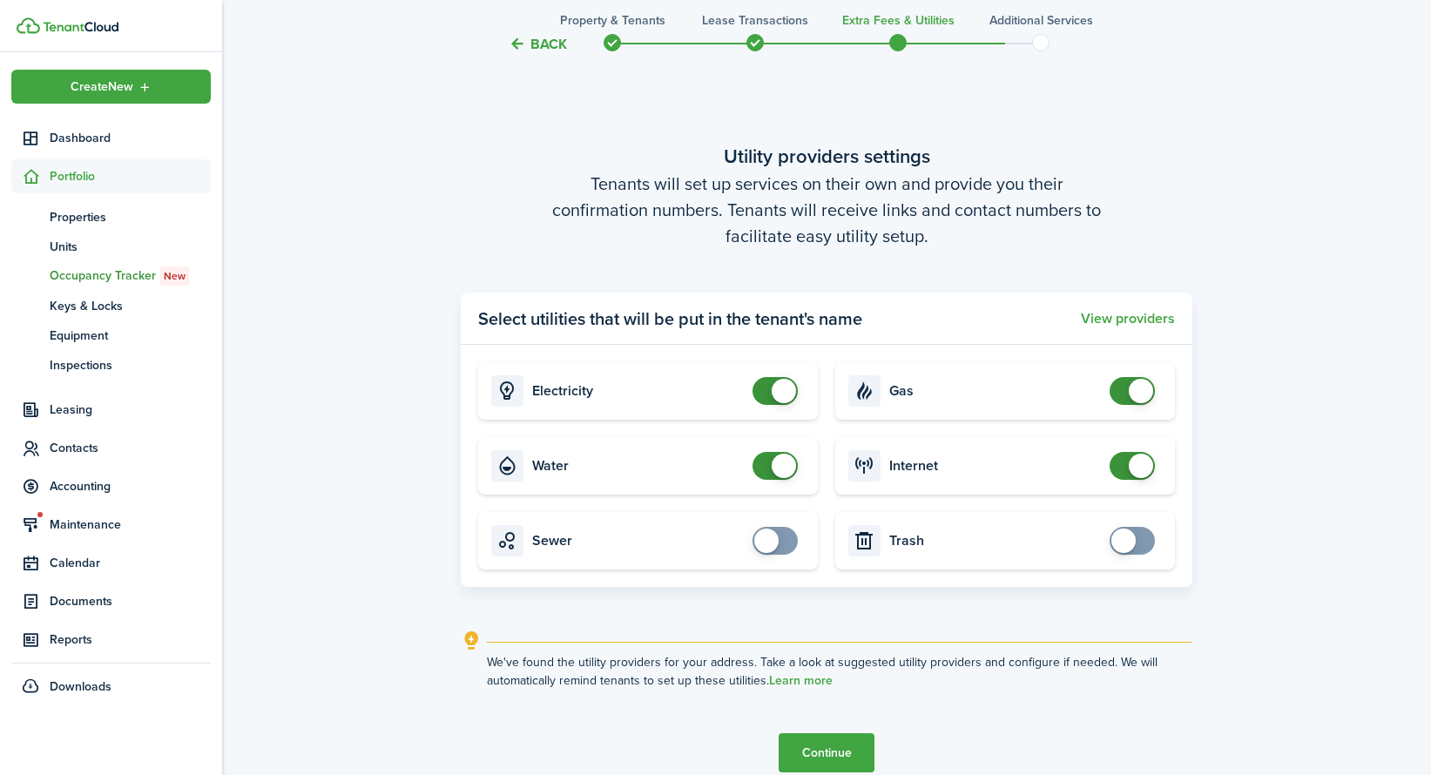
click at [807, 691] on tc-wizard-step "Utility providers settings Tenants will set up services on their own and provid…" at bounding box center [827, 457] width 732 height 775
click at [1150, 625] on lease-wizard-utility "Utility providers settings Tenants will set up services on their own and provid…" at bounding box center [827, 416] width 732 height 548
click at [826, 747] on button "Continue" at bounding box center [827, 752] width 96 height 39
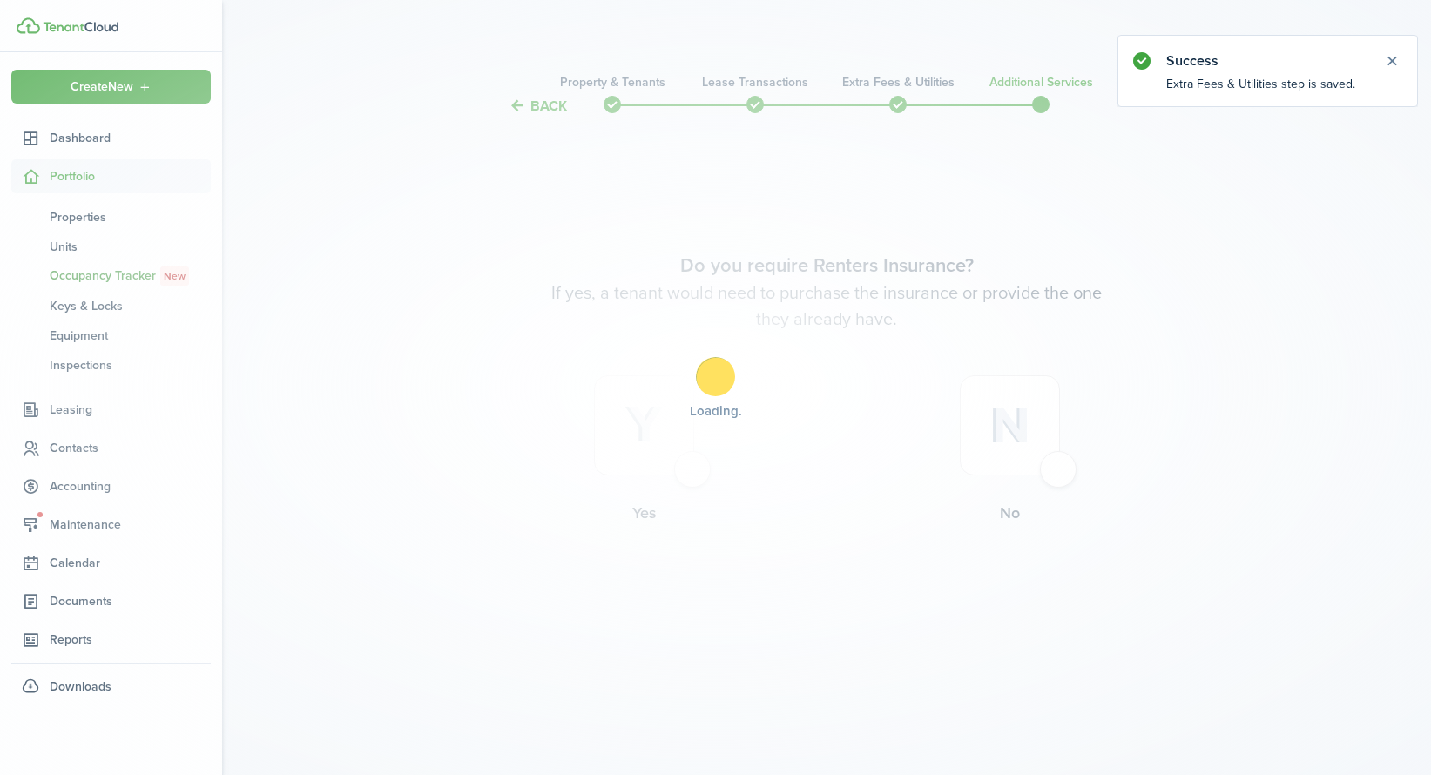
scroll to position [0, 0]
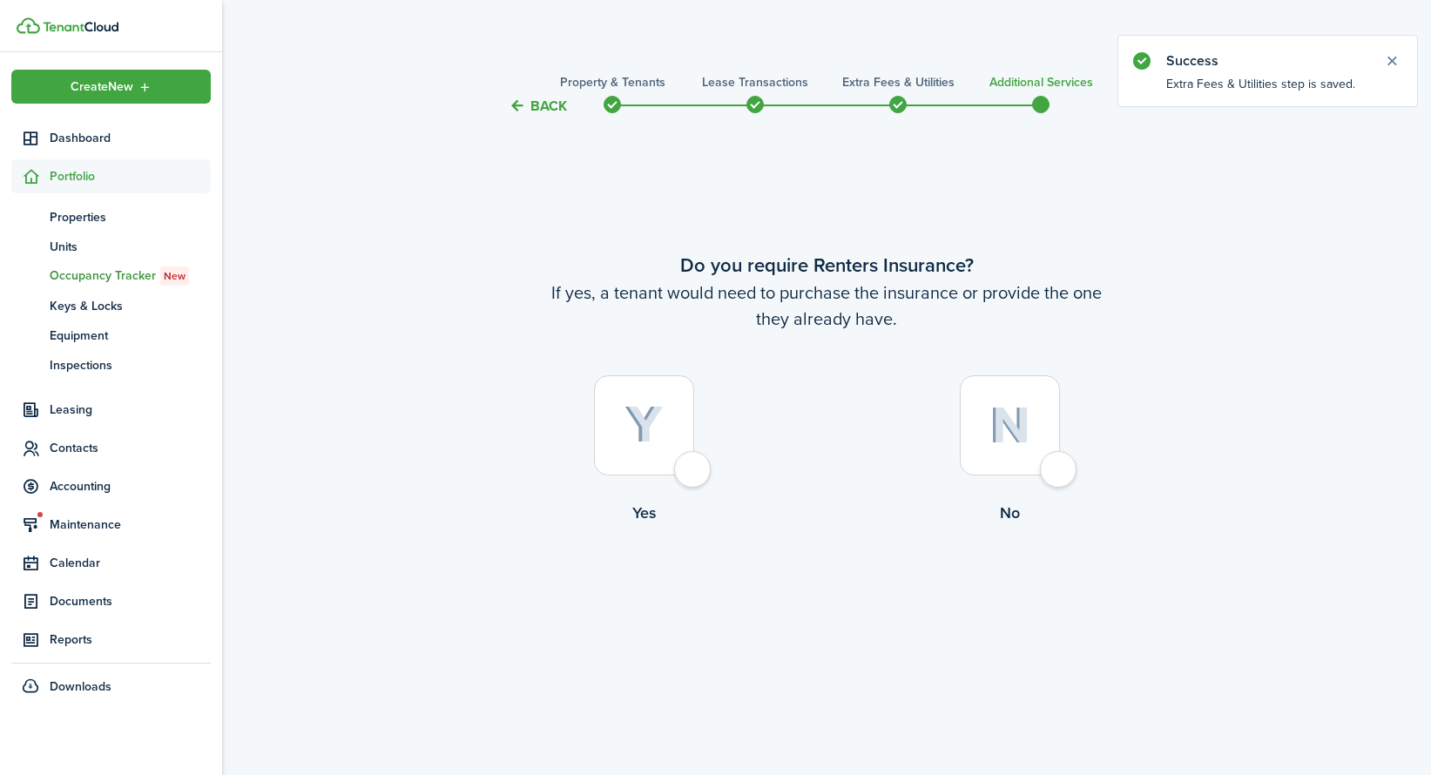
click at [992, 415] on img at bounding box center [1010, 425] width 41 height 37
radio input "true"
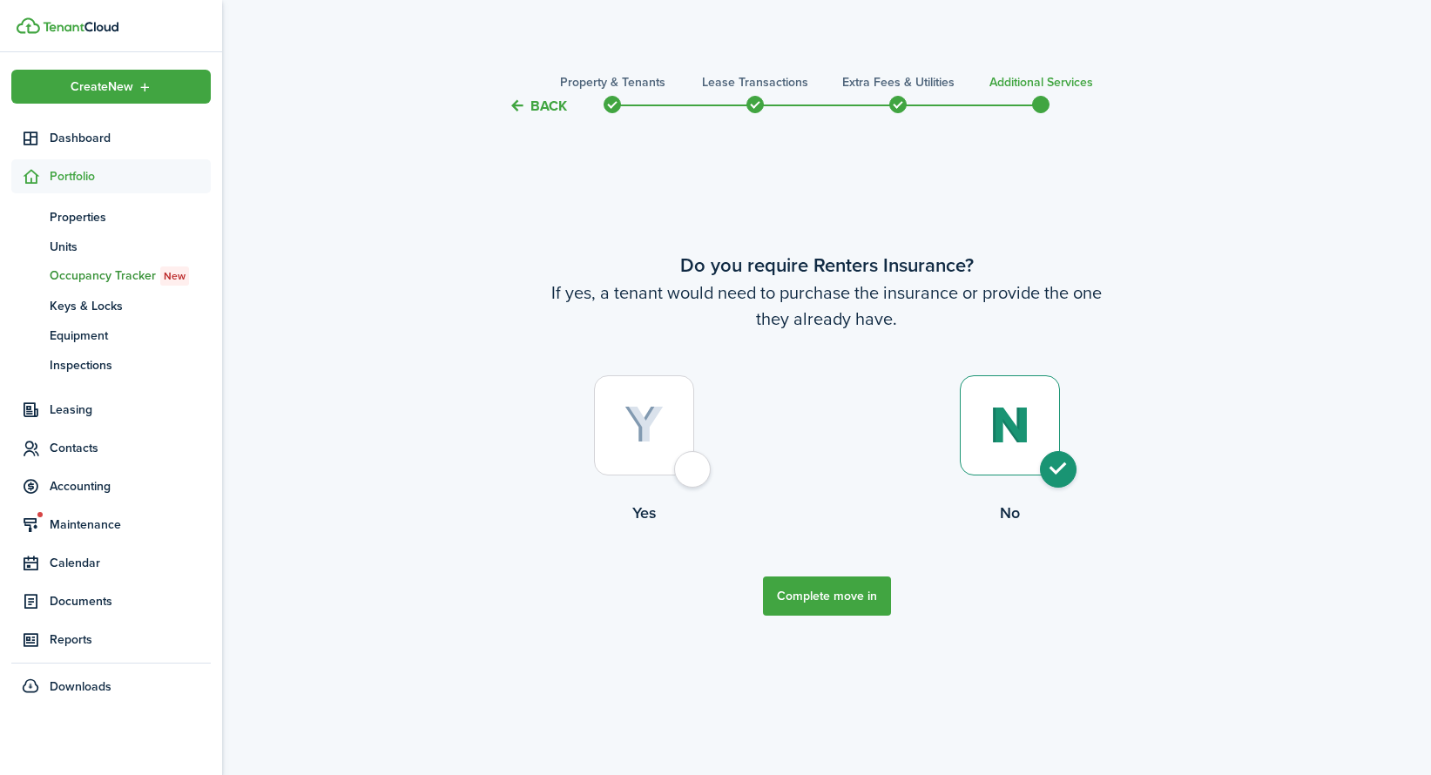
click at [838, 573] on tc-wizard-step "Do you require Renters Insurance? If yes, a tenant would need to purchase the i…" at bounding box center [827, 433] width 732 height 588
